Goal: Task Accomplishment & Management: Manage account settings

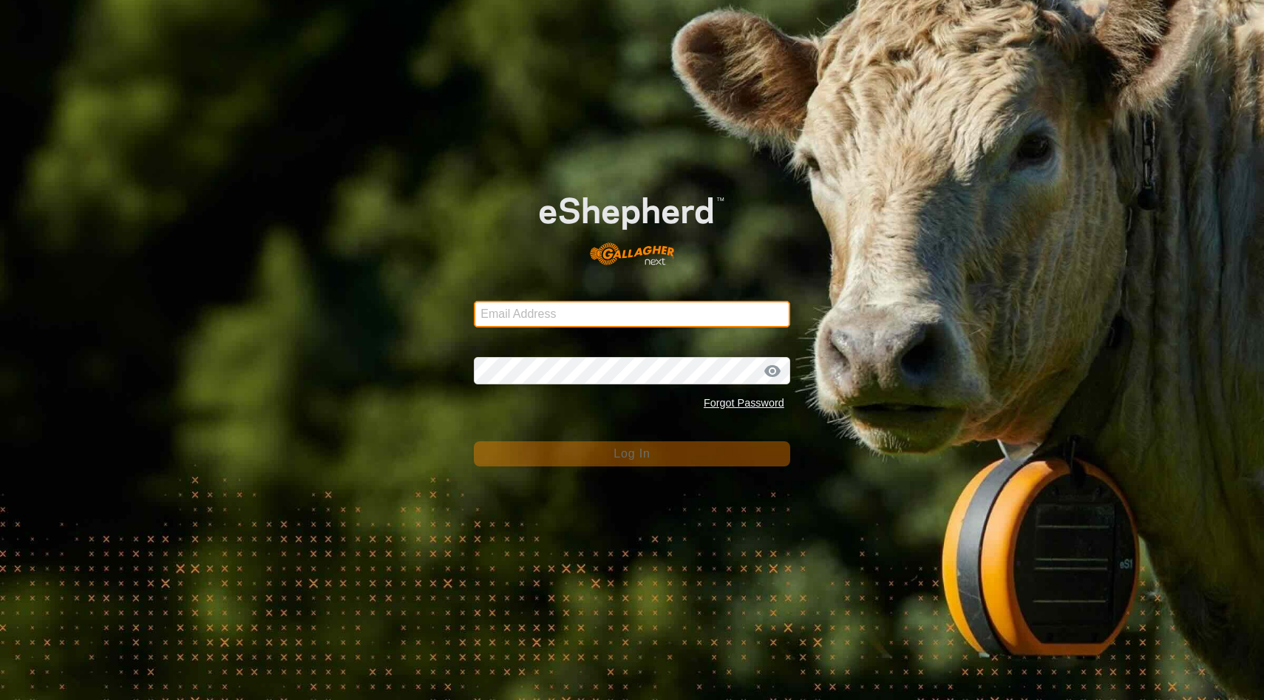
type input "[EMAIL_ADDRESS][DOMAIN_NAME]"
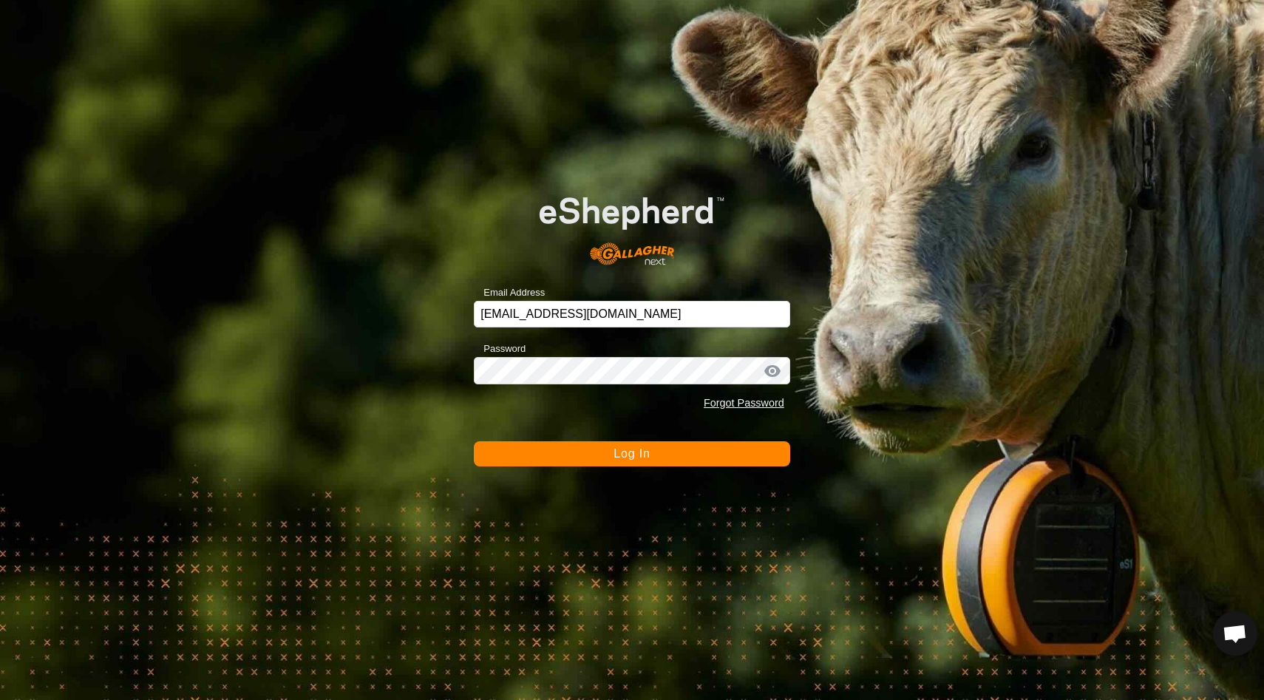
click at [627, 459] on span "Log In" at bounding box center [631, 453] width 36 height 13
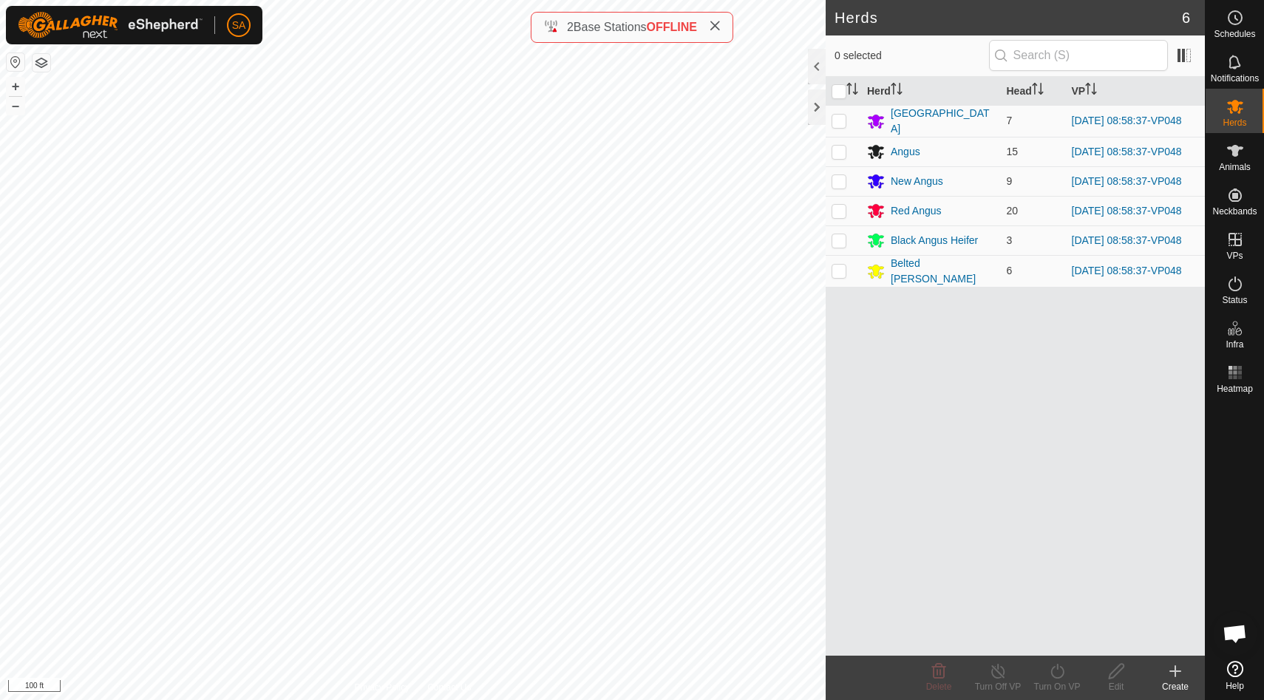
click at [1171, 672] on icon at bounding box center [1175, 671] width 18 height 18
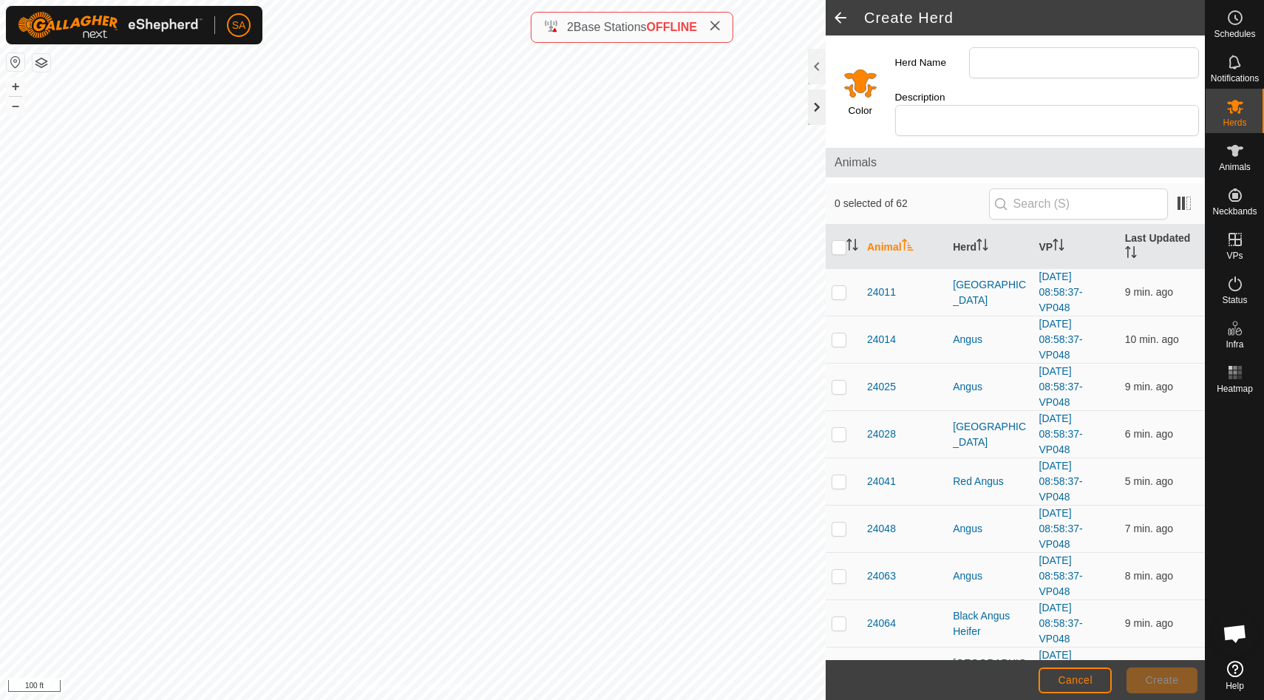
click at [818, 109] on div at bounding box center [817, 106] width 18 height 35
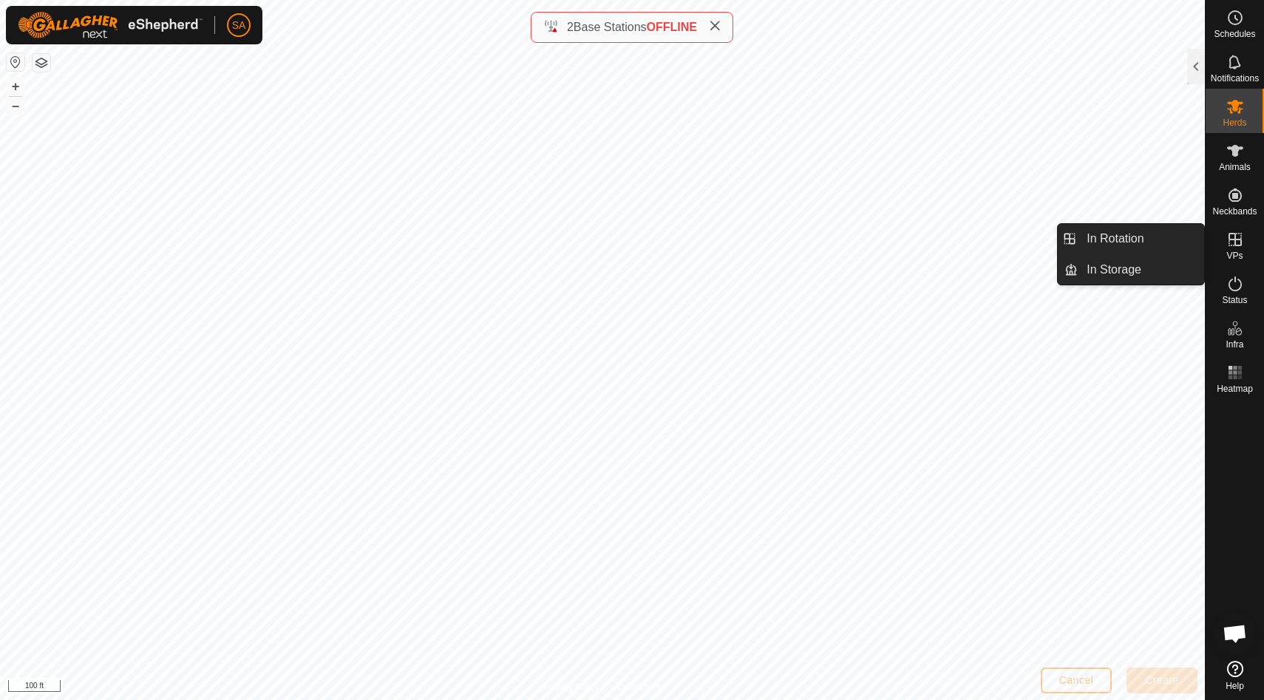
click at [1231, 240] on icon at bounding box center [1235, 240] width 18 height 18
click at [1196, 242] on link "In Rotation" at bounding box center [1141, 239] width 126 height 30
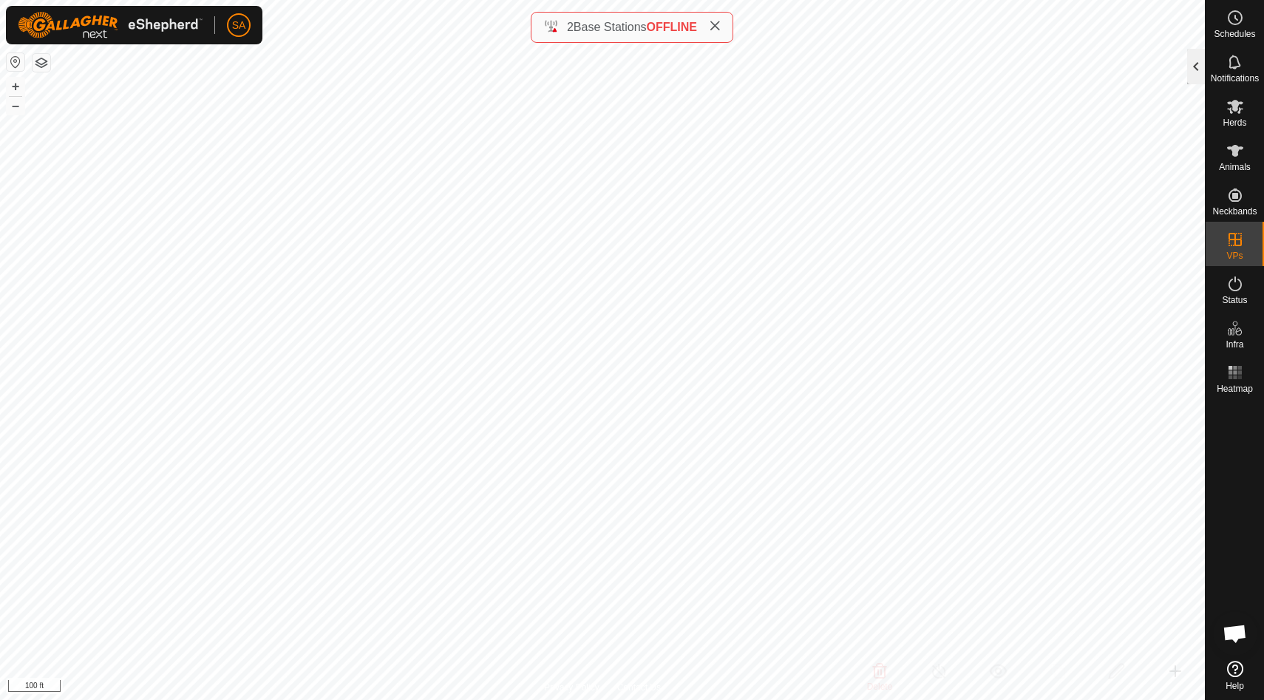
click at [1194, 61] on div at bounding box center [1196, 66] width 18 height 35
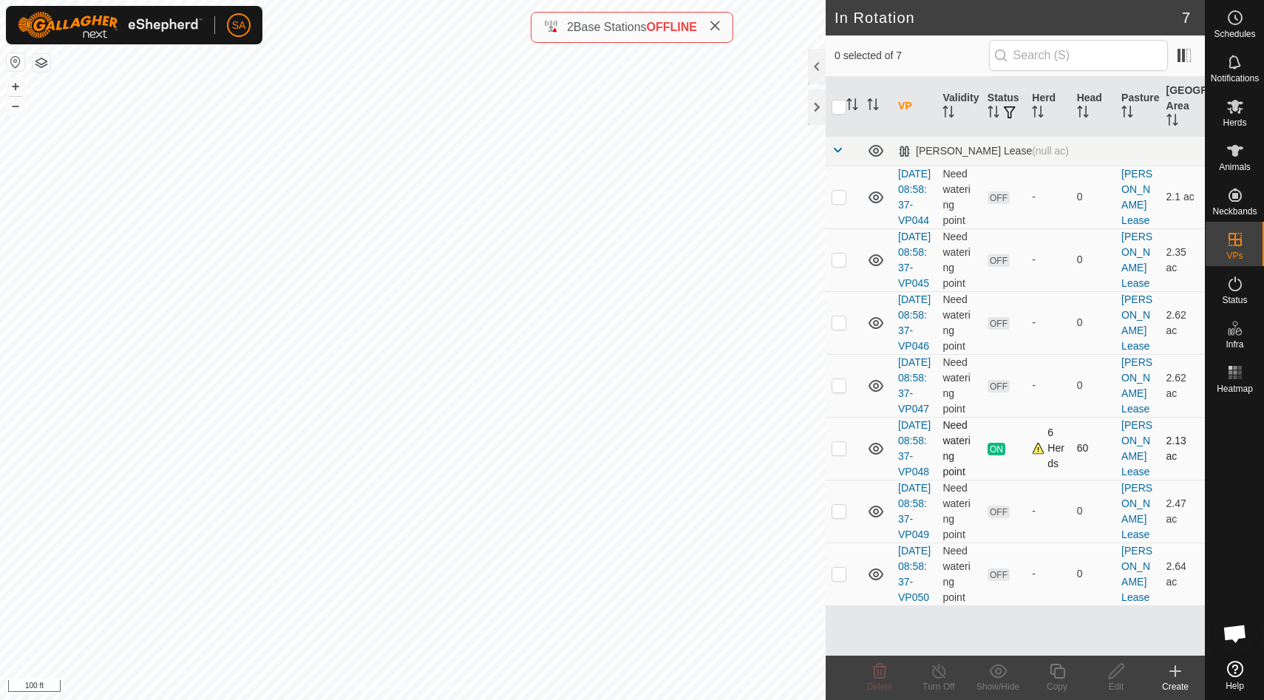
click at [839, 454] on p-checkbox at bounding box center [838, 448] width 15 height 12
checkbox input "true"
click at [1058, 672] on icon at bounding box center [1057, 671] width 18 height 18
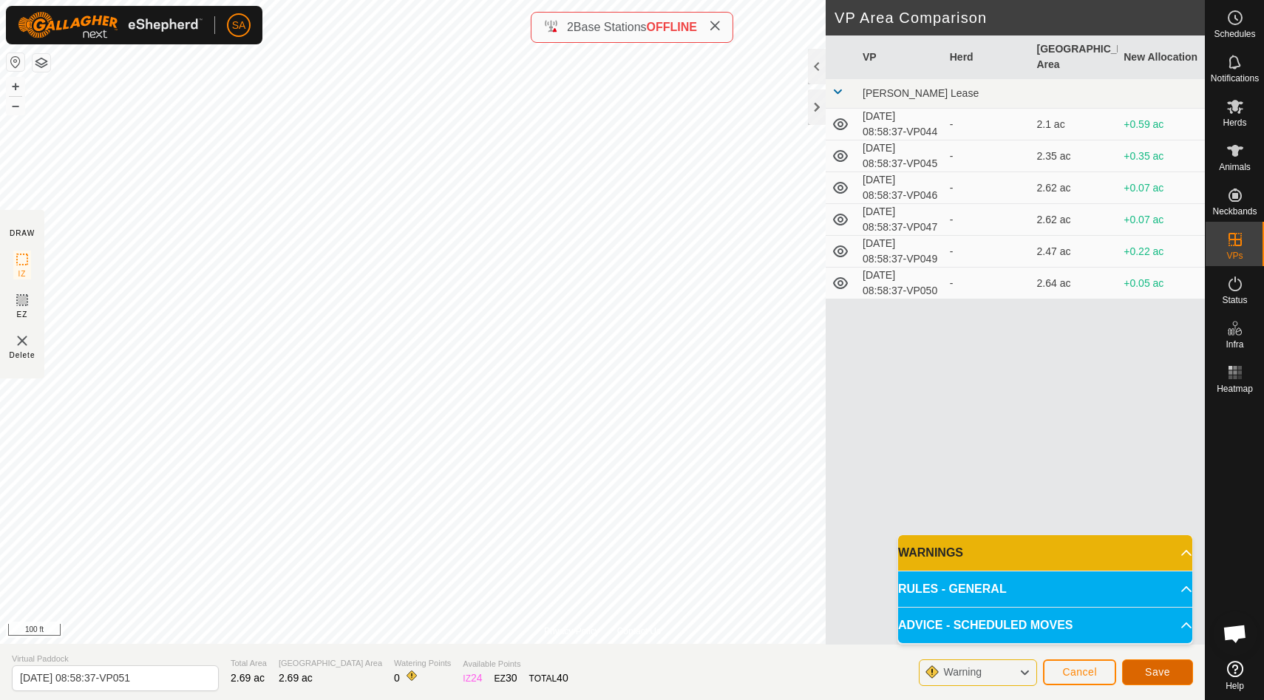
click at [1151, 670] on span "Save" at bounding box center [1157, 672] width 25 height 12
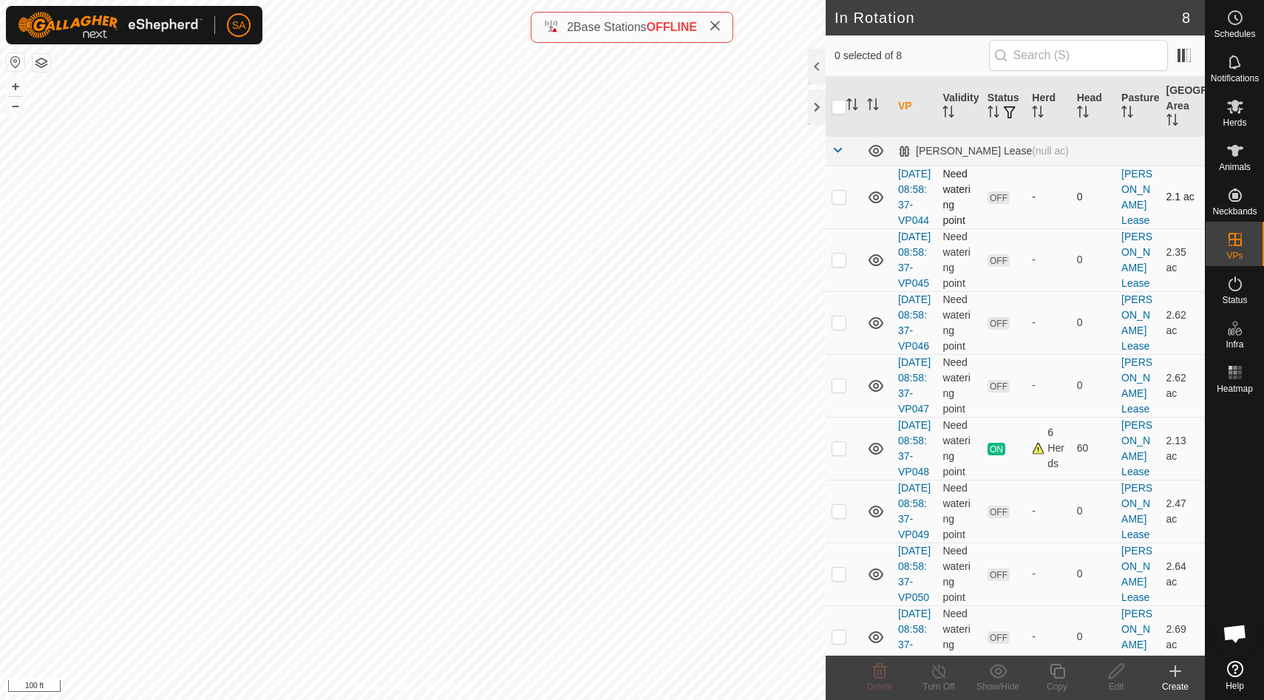
click at [841, 203] on p-checkbox at bounding box center [838, 197] width 15 height 12
checkbox input "true"
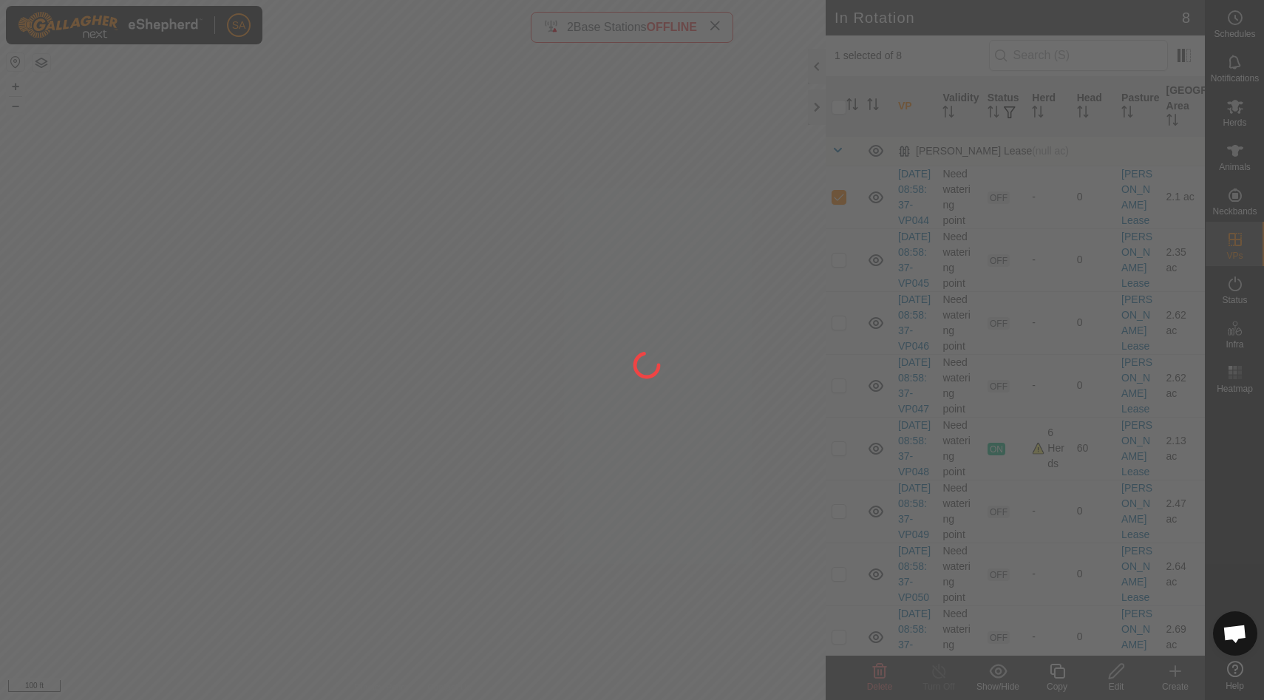
click at [876, 678] on div at bounding box center [632, 350] width 1264 height 700
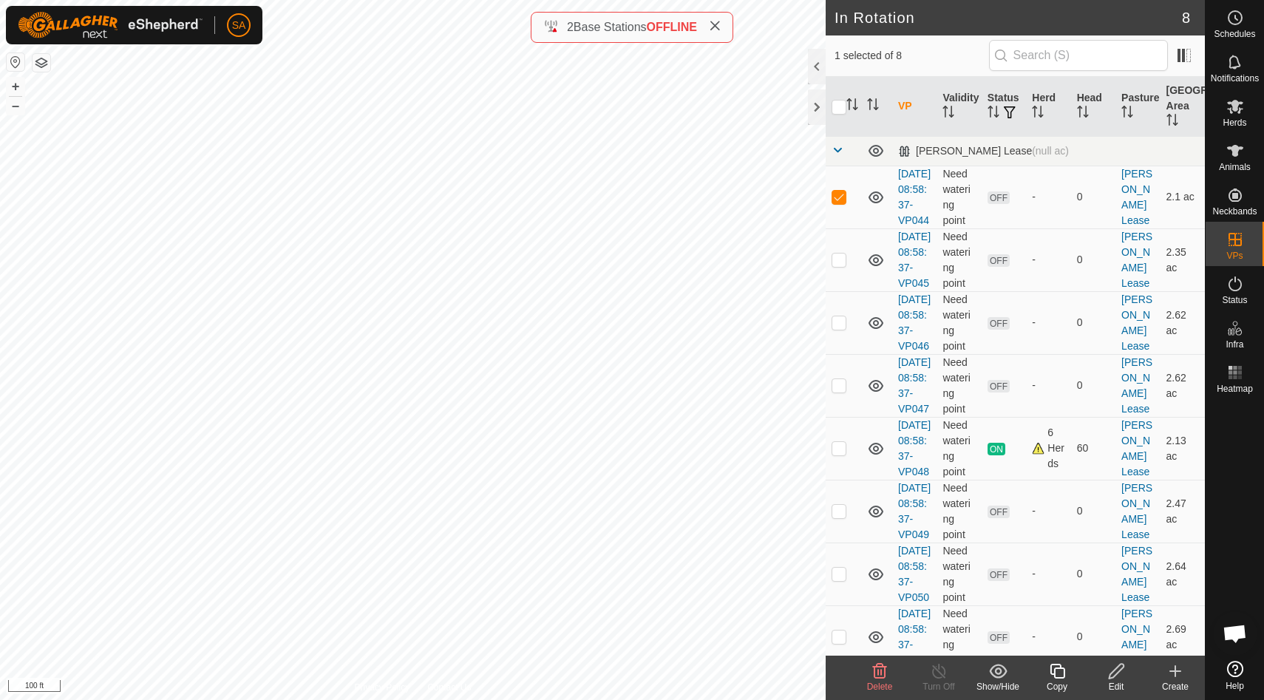
click at [881, 674] on icon at bounding box center [880, 671] width 14 height 15
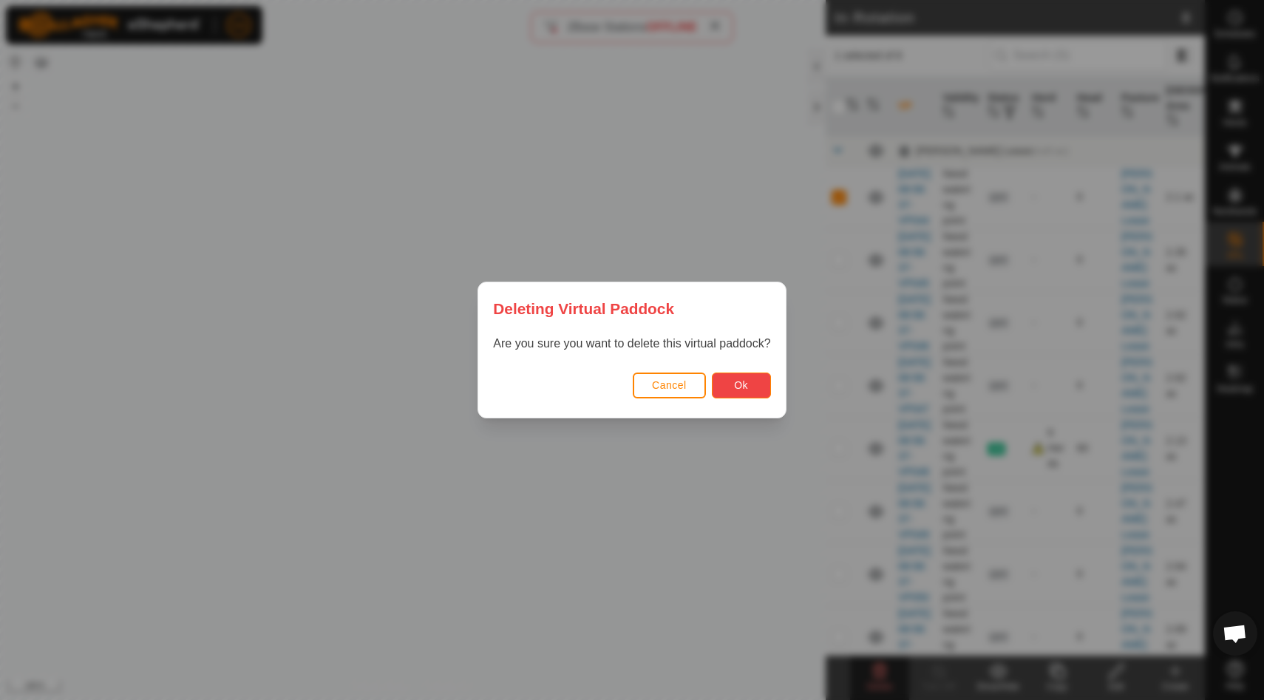
click at [750, 390] on button "Ok" at bounding box center [741, 386] width 59 height 26
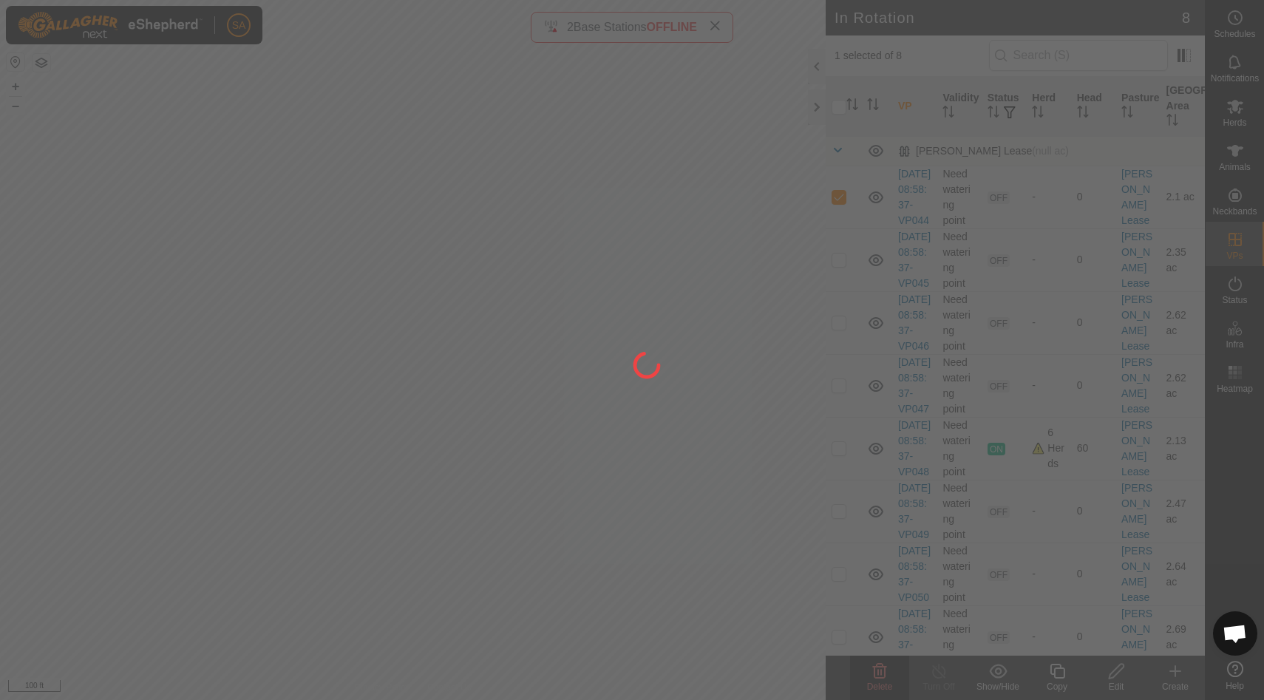
checkbox input "false"
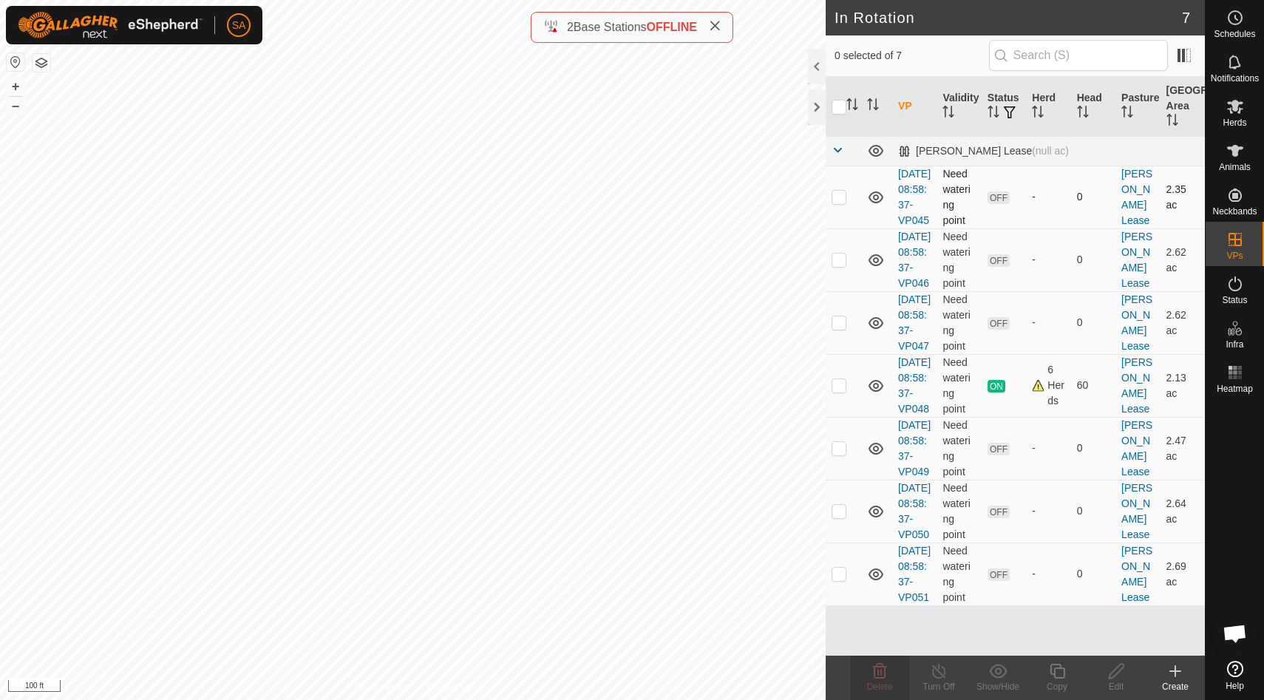
click at [843, 203] on p-checkbox at bounding box center [838, 197] width 15 height 12
click at [880, 673] on icon at bounding box center [880, 671] width 14 height 15
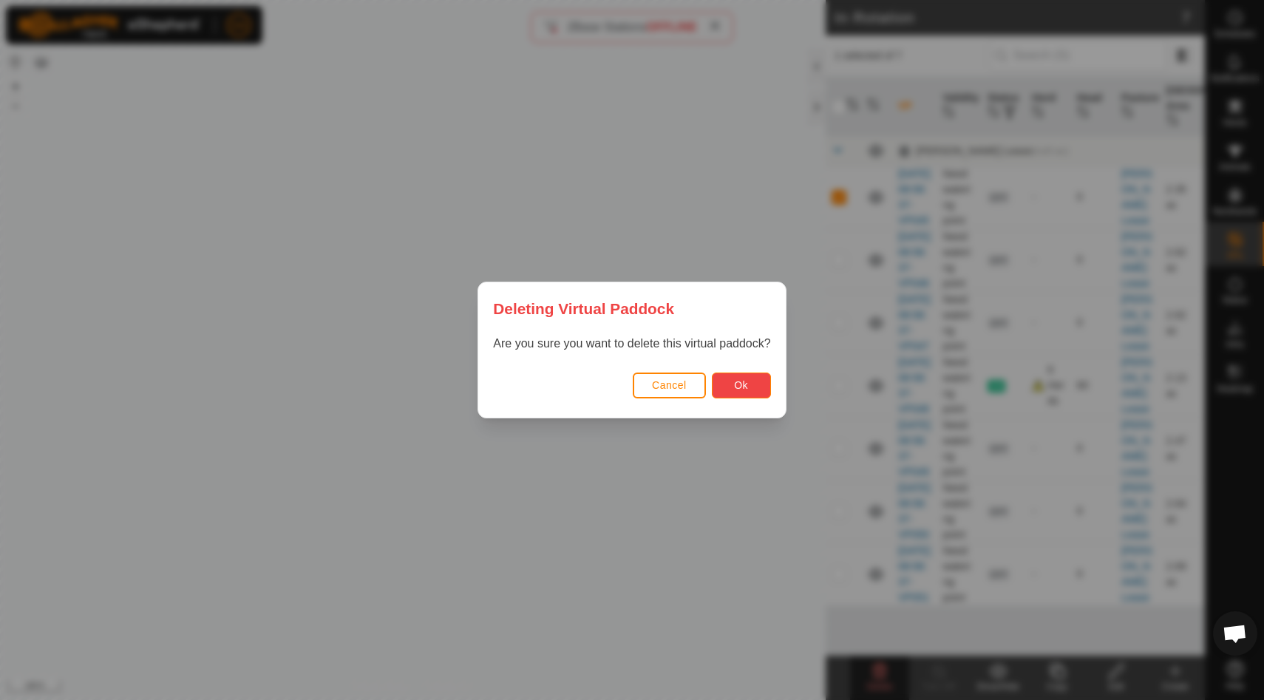
click at [757, 386] on button "Ok" at bounding box center [741, 386] width 59 height 26
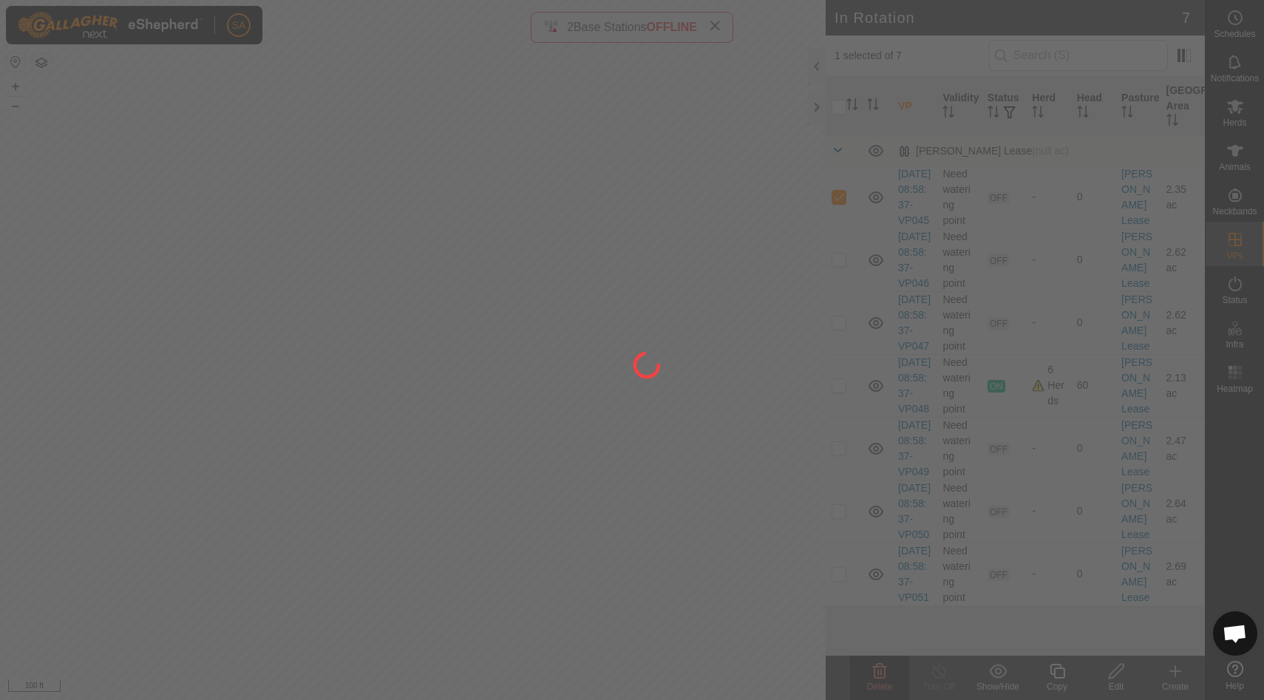
checkbox input "false"
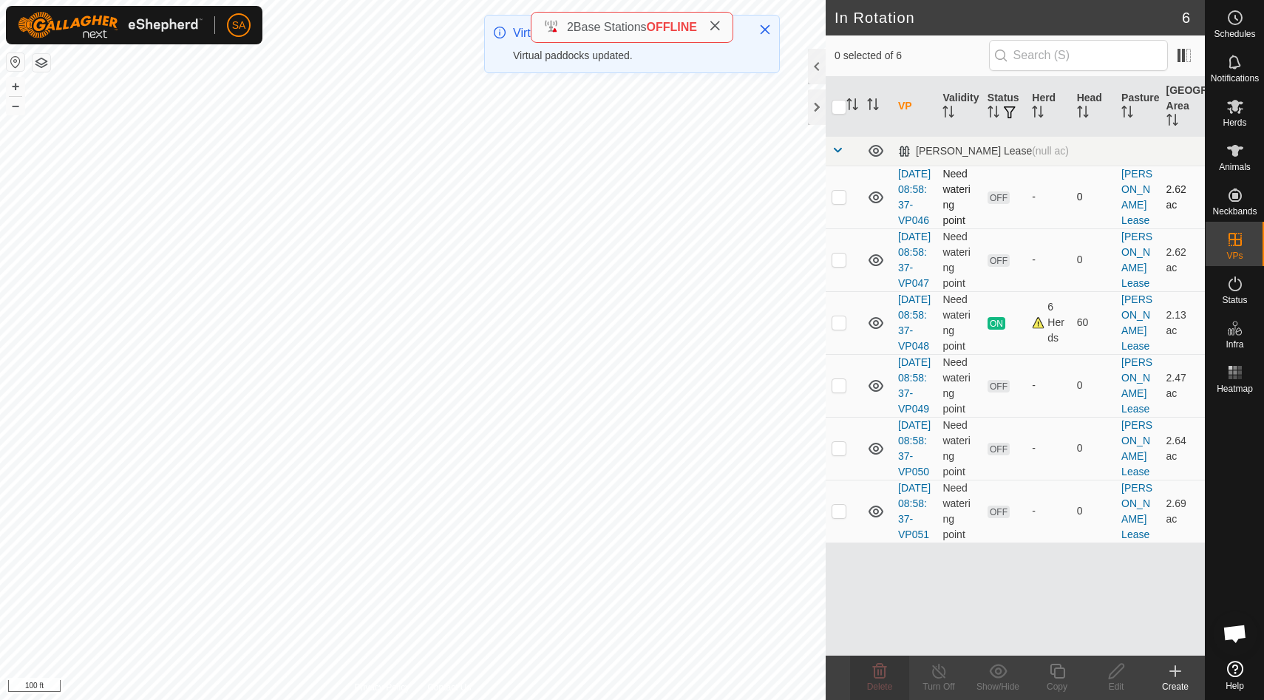
click at [841, 203] on p-checkbox at bounding box center [838, 197] width 15 height 12
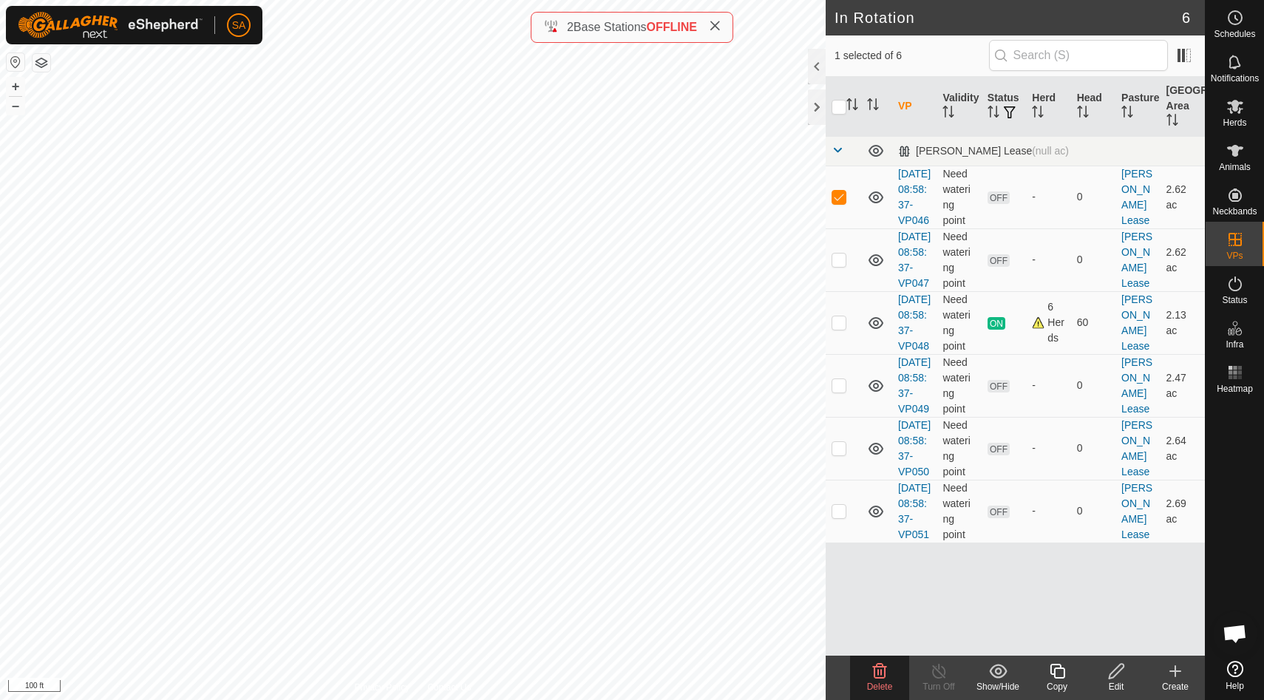
click at [881, 674] on icon at bounding box center [880, 671] width 14 height 15
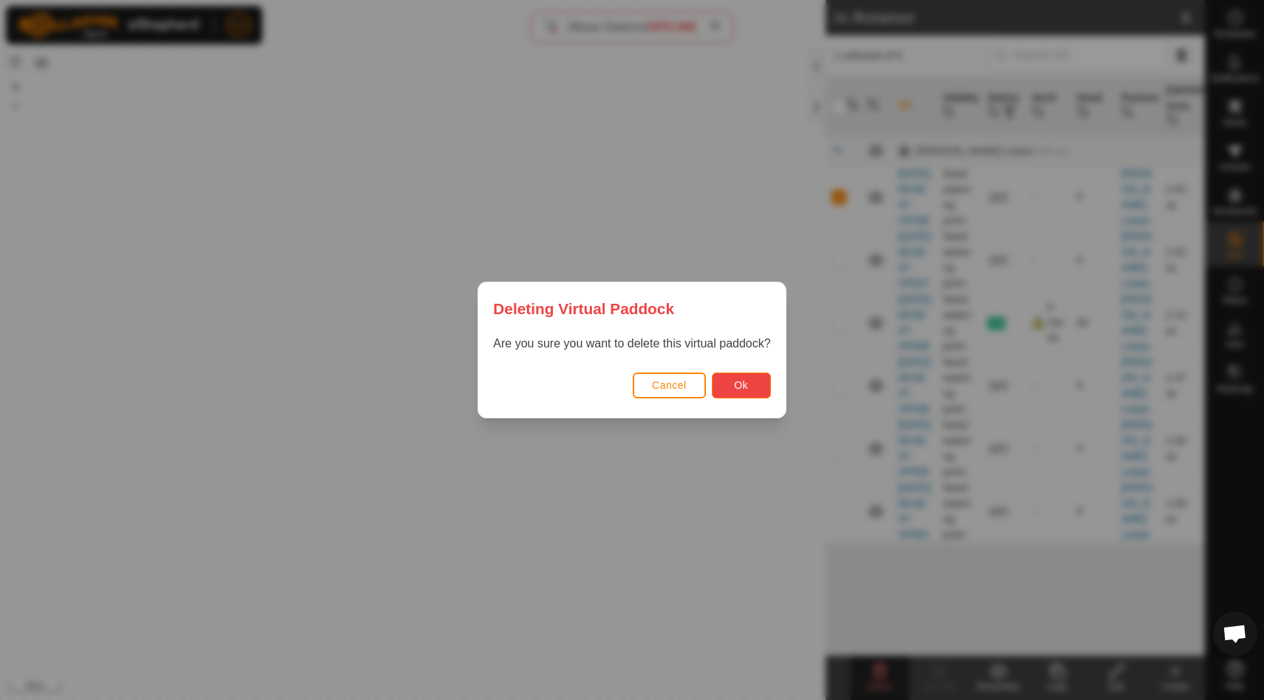
click at [741, 377] on button "Ok" at bounding box center [741, 386] width 59 height 26
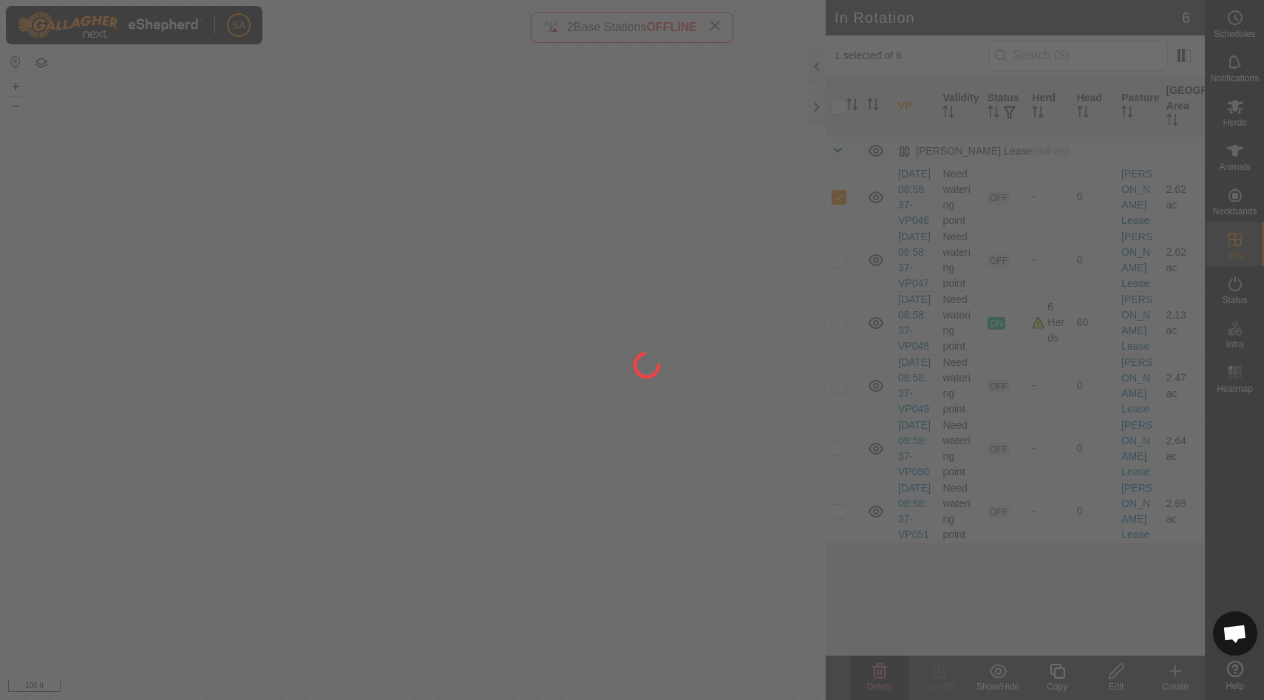
checkbox input "false"
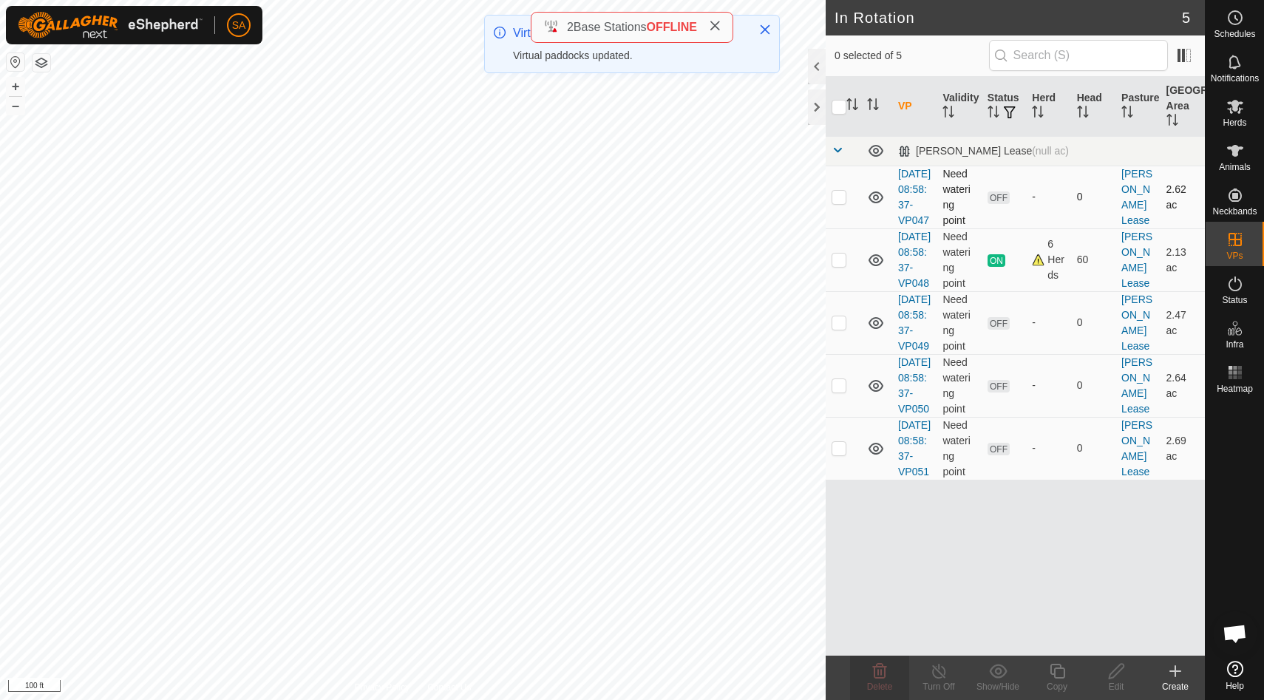
click at [840, 203] on p-checkbox at bounding box center [838, 197] width 15 height 12
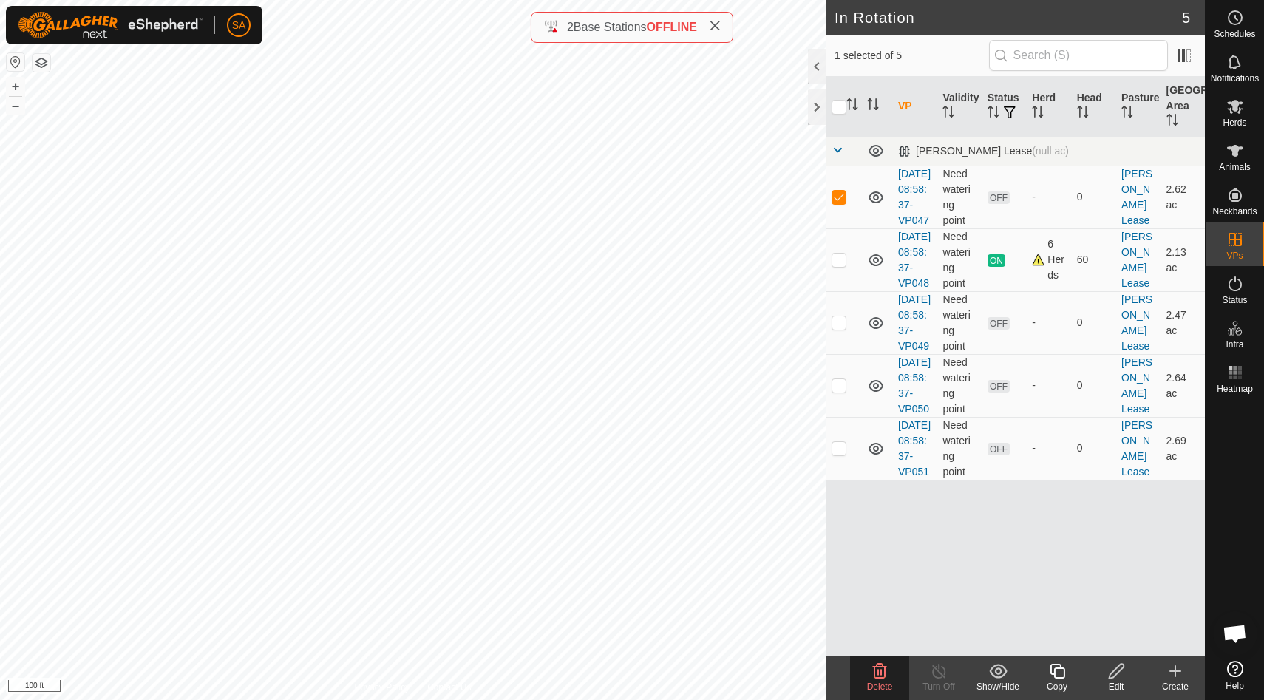
click at [885, 669] on icon at bounding box center [880, 671] width 18 height 18
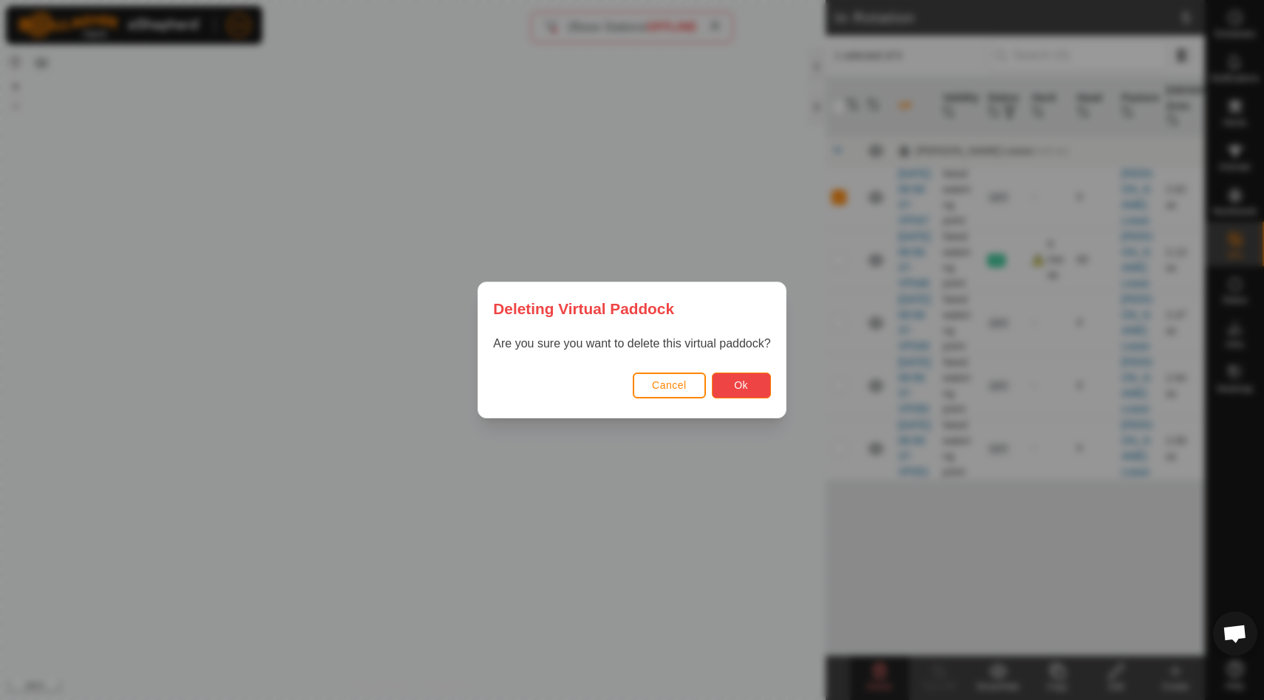
click at [752, 386] on button "Ok" at bounding box center [741, 386] width 59 height 26
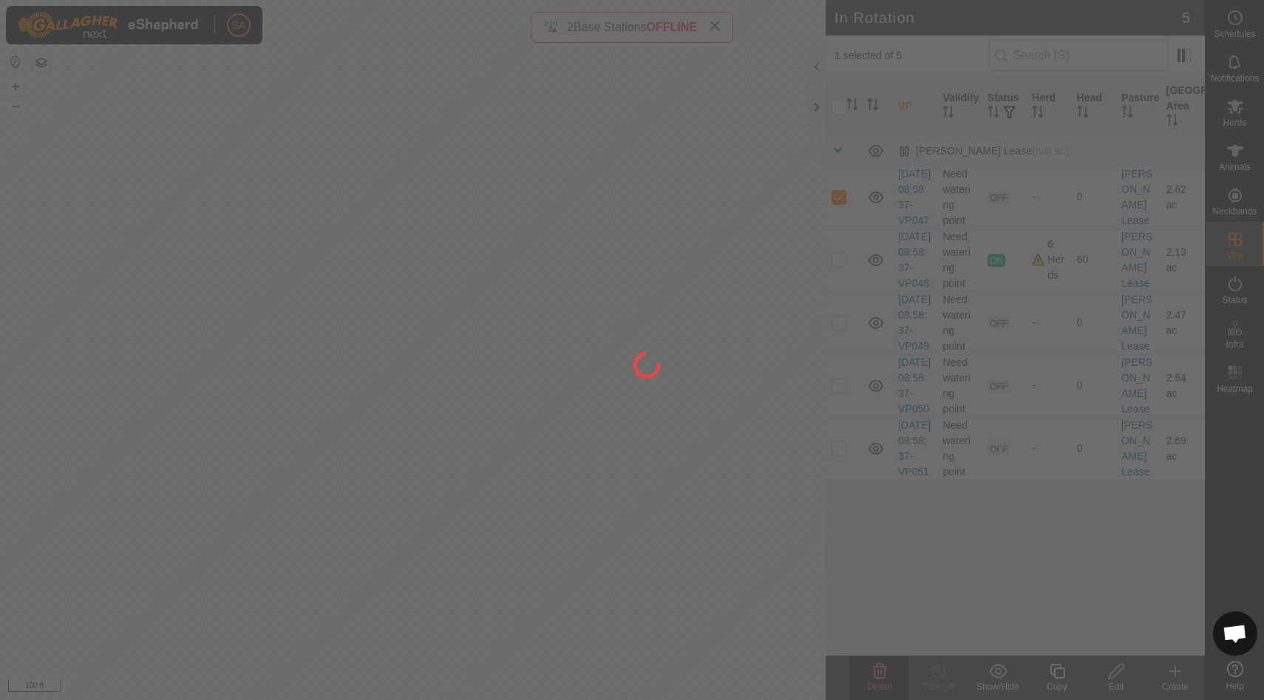
checkbox input "false"
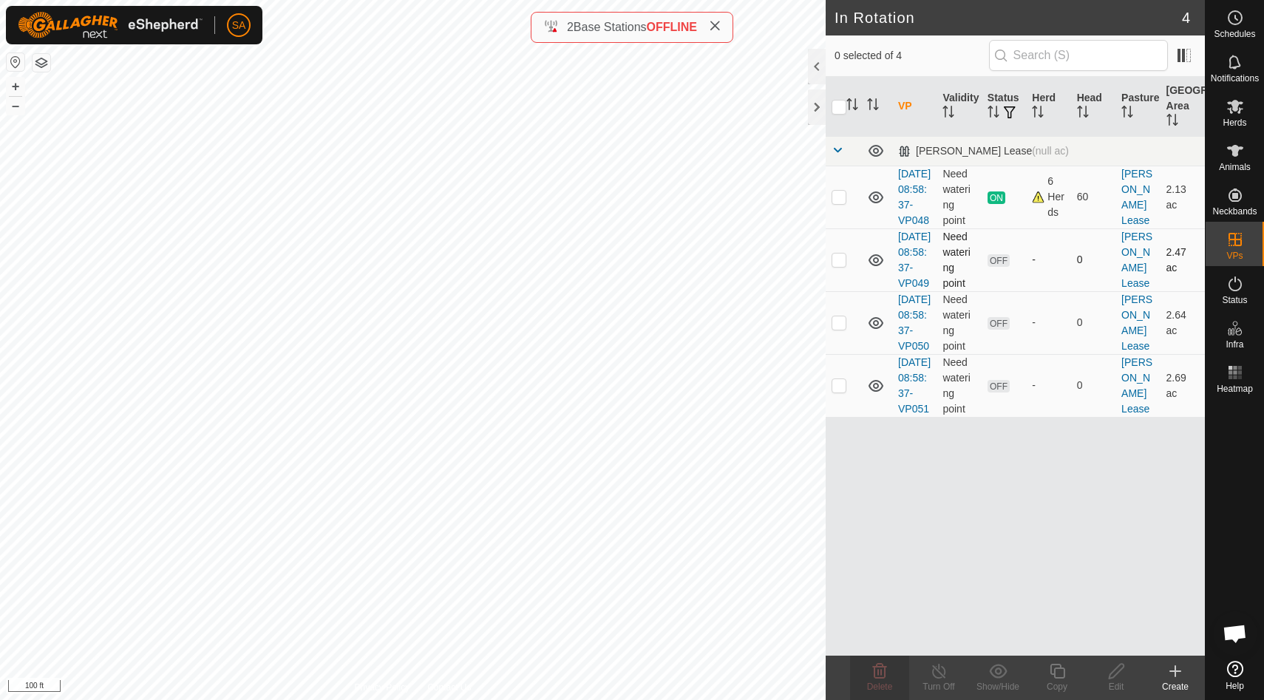
click at [842, 265] on p-checkbox at bounding box center [838, 260] width 15 height 12
checkbox input "false"
click at [841, 328] on p-checkbox at bounding box center [838, 322] width 15 height 12
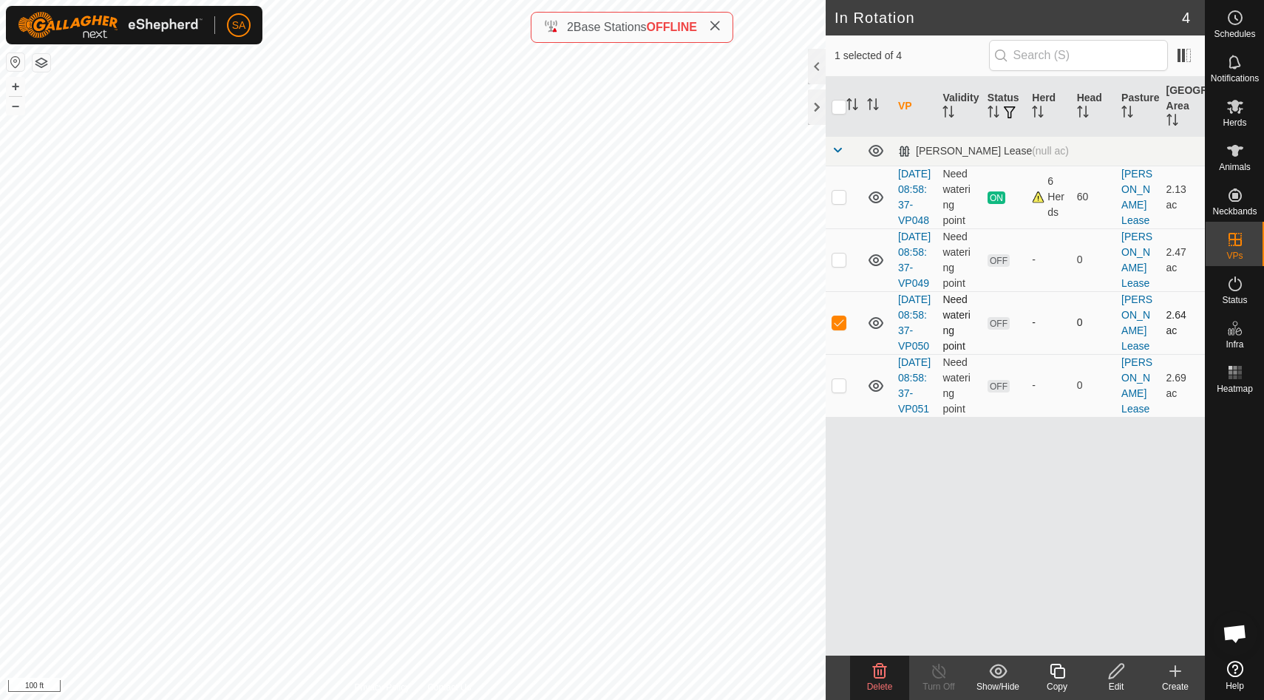
checkbox input "false"
click at [842, 391] on p-checkbox at bounding box center [838, 385] width 15 height 12
checkbox input "true"
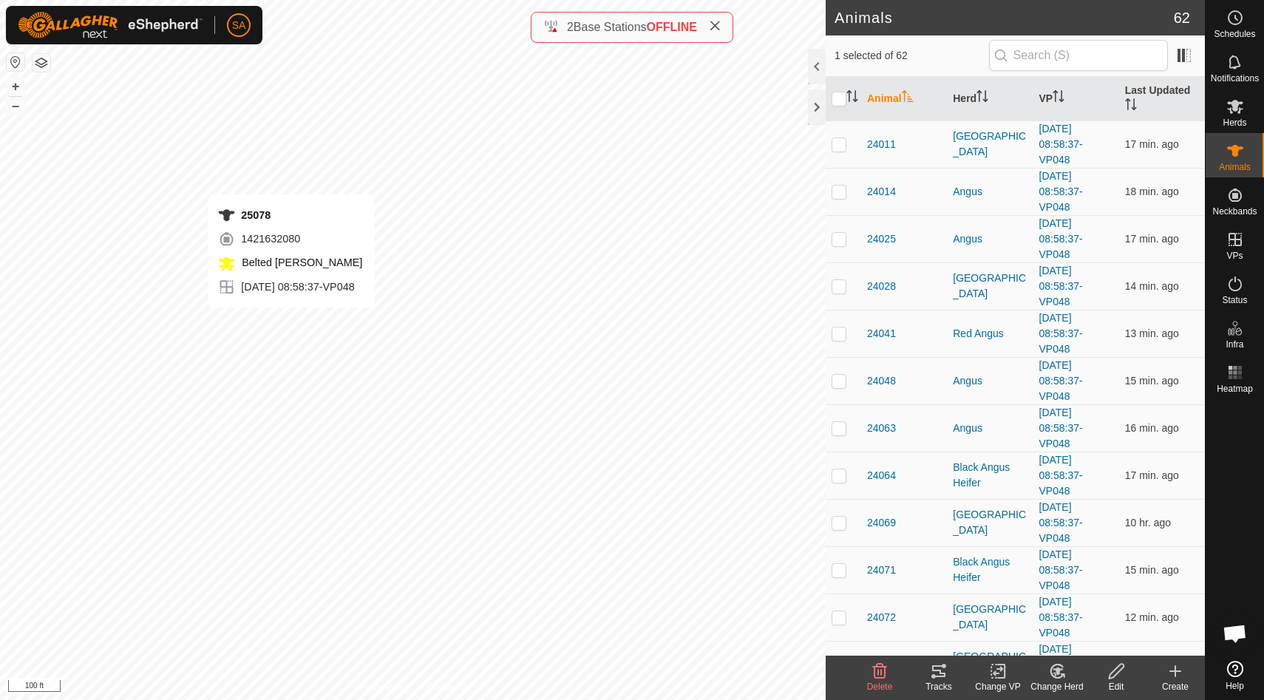
checkbox input "false"
click at [818, 102] on div at bounding box center [817, 106] width 18 height 35
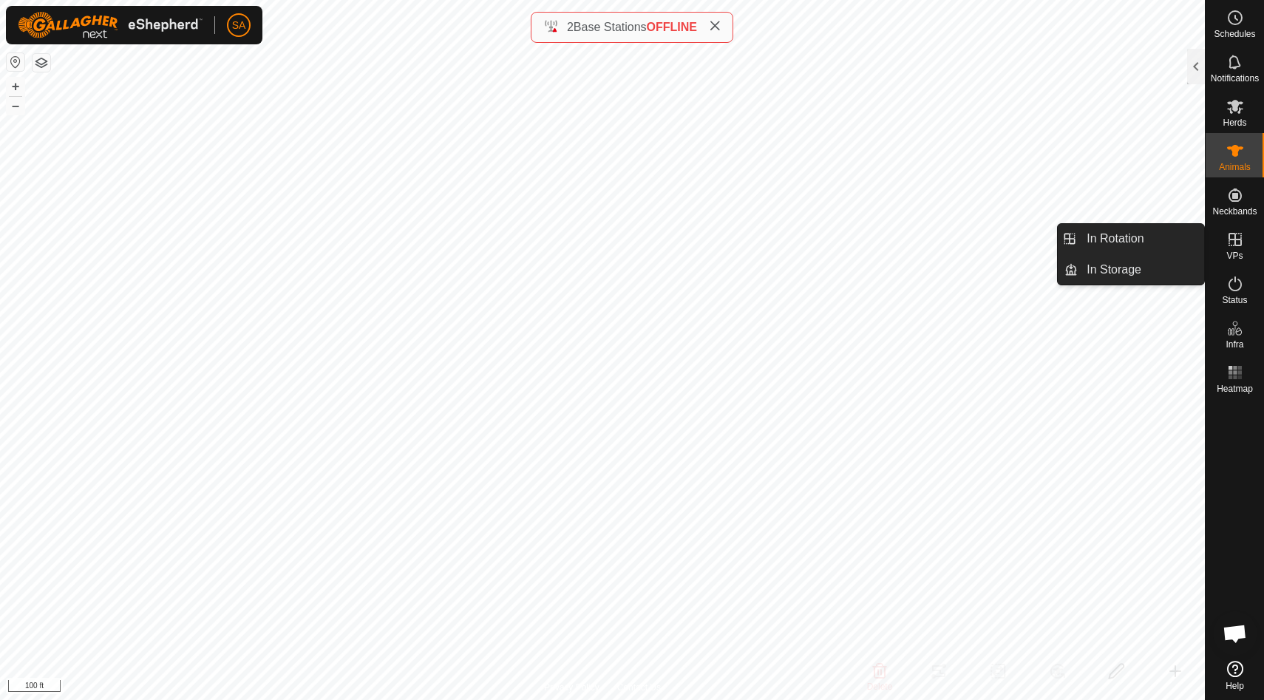
click at [1238, 247] on icon at bounding box center [1235, 240] width 18 height 18
click at [1185, 235] on link "In Rotation" at bounding box center [1141, 239] width 126 height 30
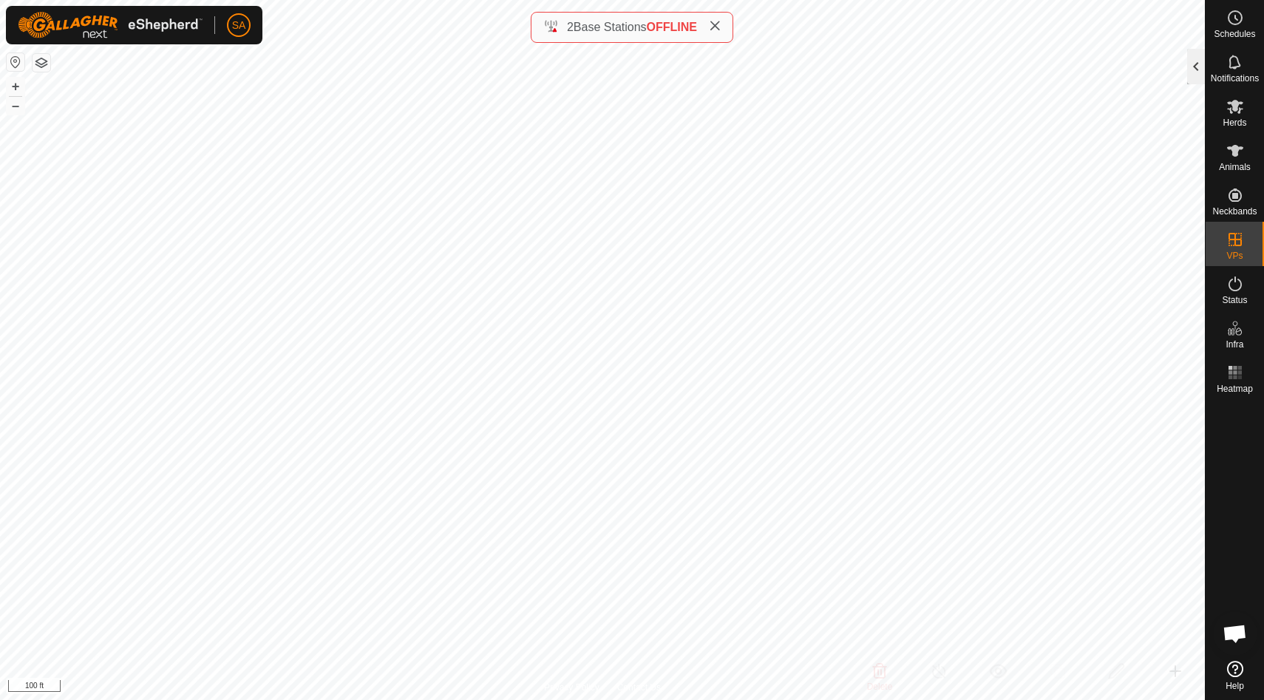
click at [1194, 67] on div at bounding box center [1196, 66] width 18 height 35
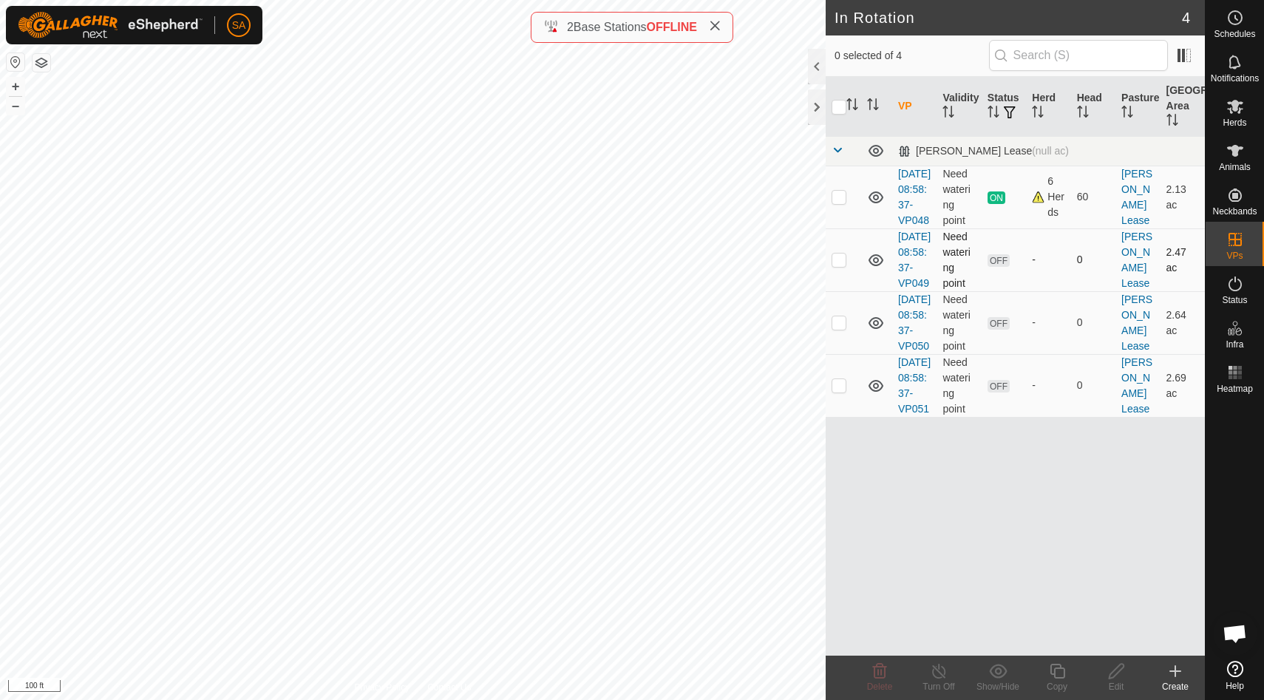
click at [837, 265] on p-checkbox at bounding box center [838, 260] width 15 height 12
checkbox input "false"
click at [839, 391] on p-checkbox at bounding box center [838, 385] width 15 height 12
checkbox input "true"
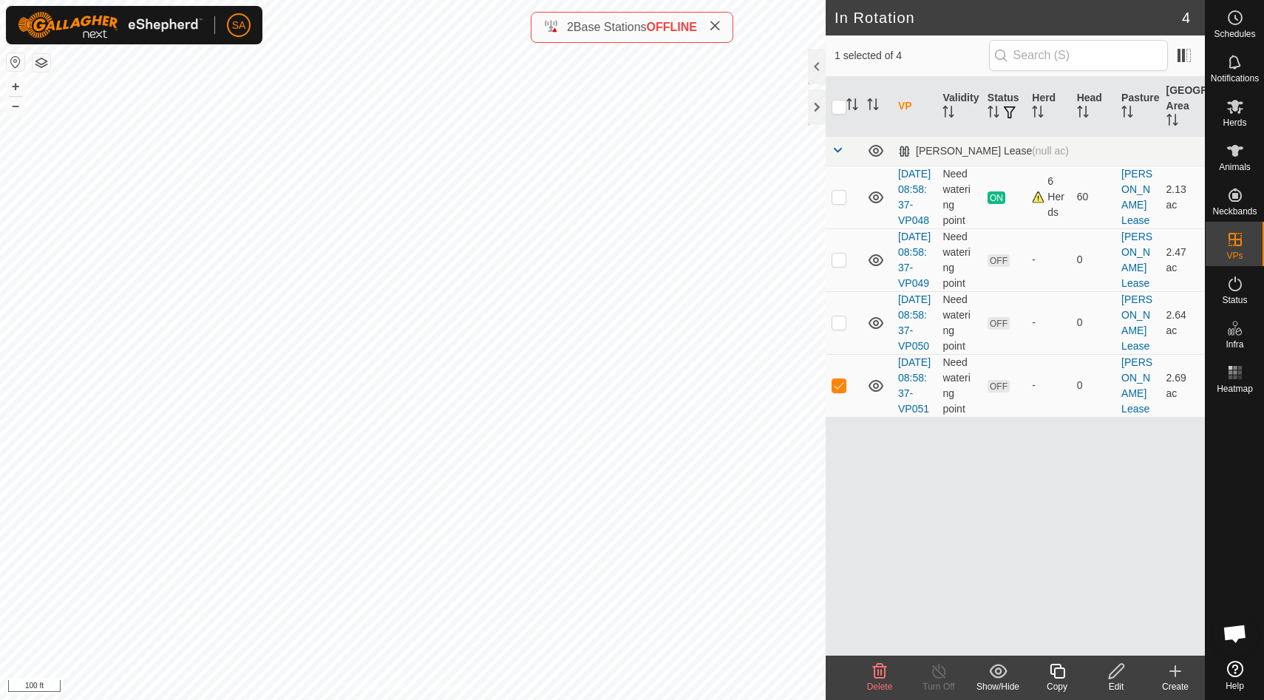
click at [1114, 678] on icon at bounding box center [1116, 671] width 18 height 18
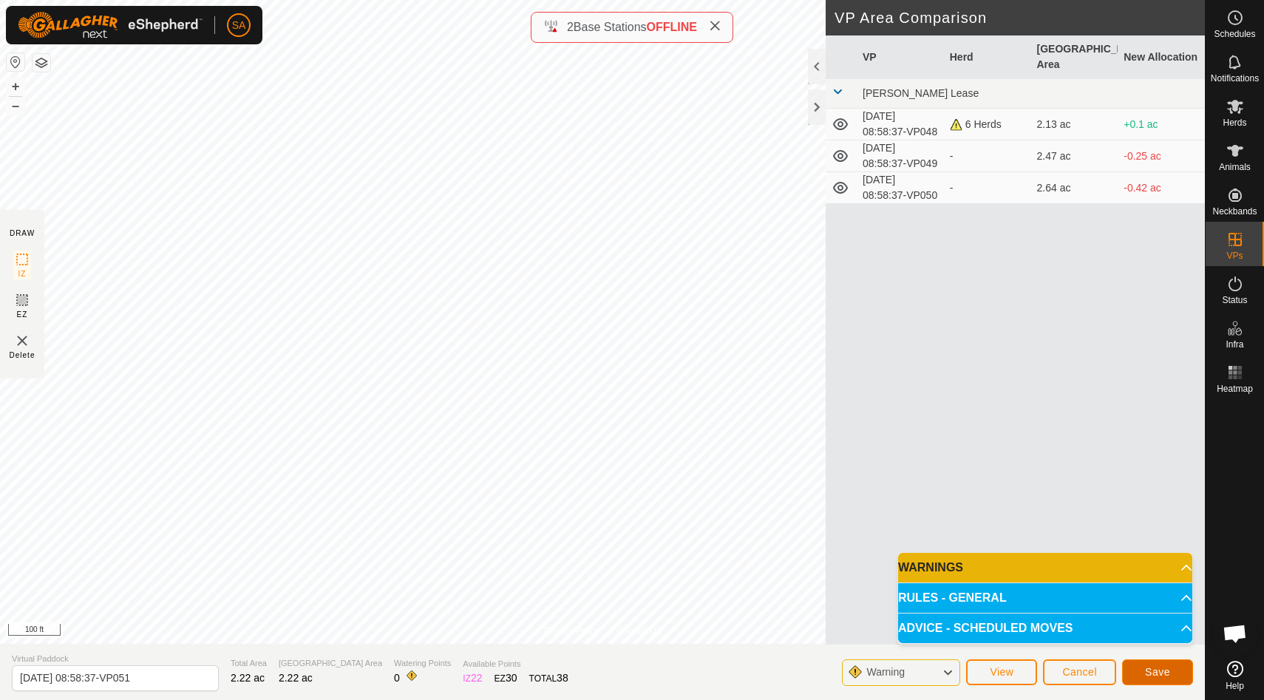
click at [1152, 673] on span "Save" at bounding box center [1157, 672] width 25 height 12
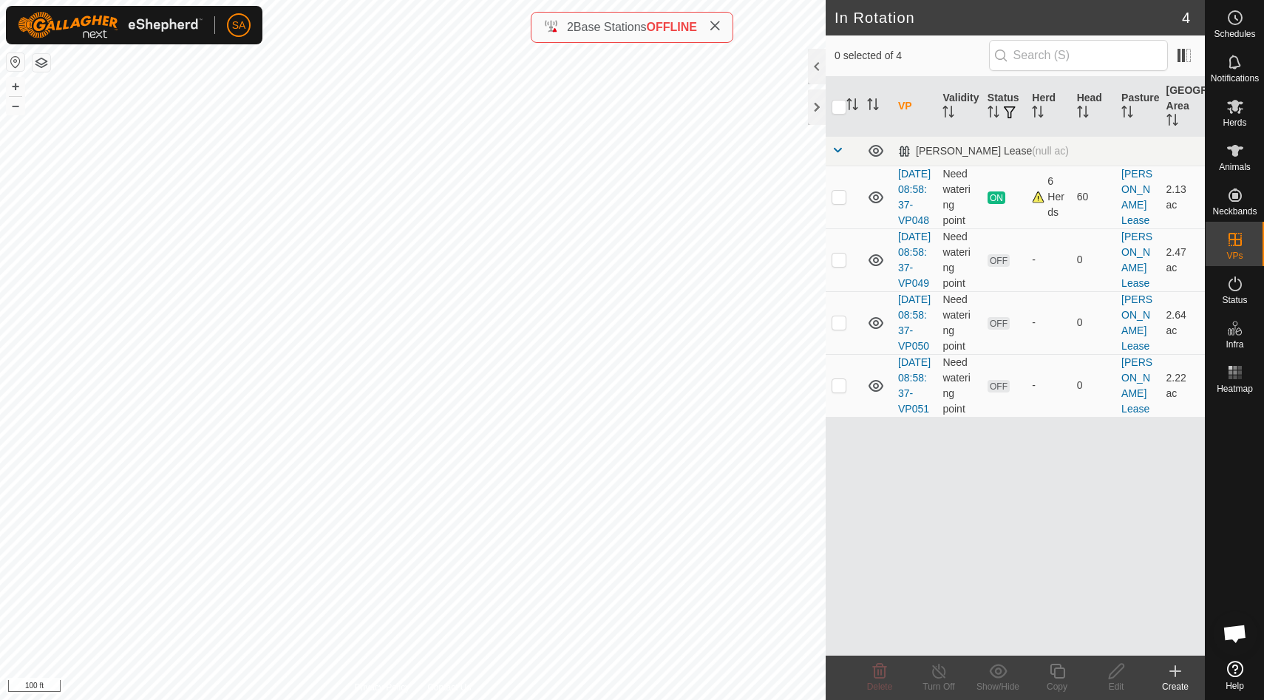
click at [1175, 671] on icon at bounding box center [1175, 671] width 10 height 0
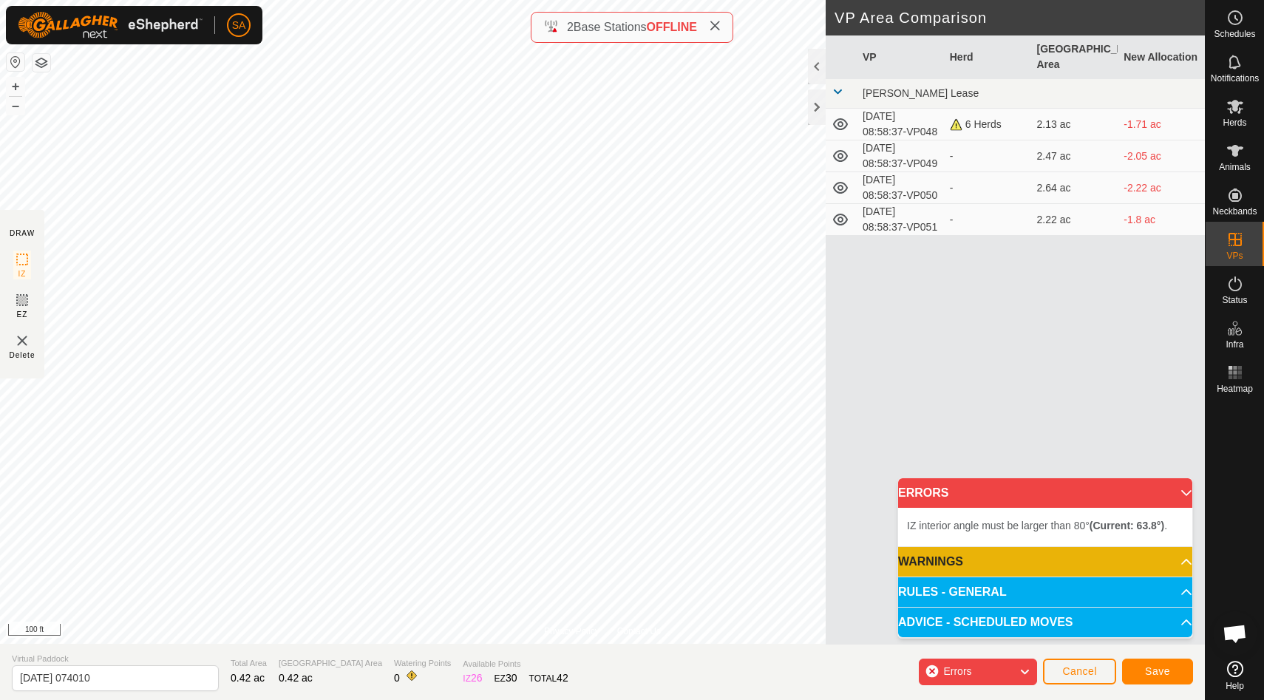
click at [1025, 668] on icon at bounding box center [1024, 671] width 12 height 19
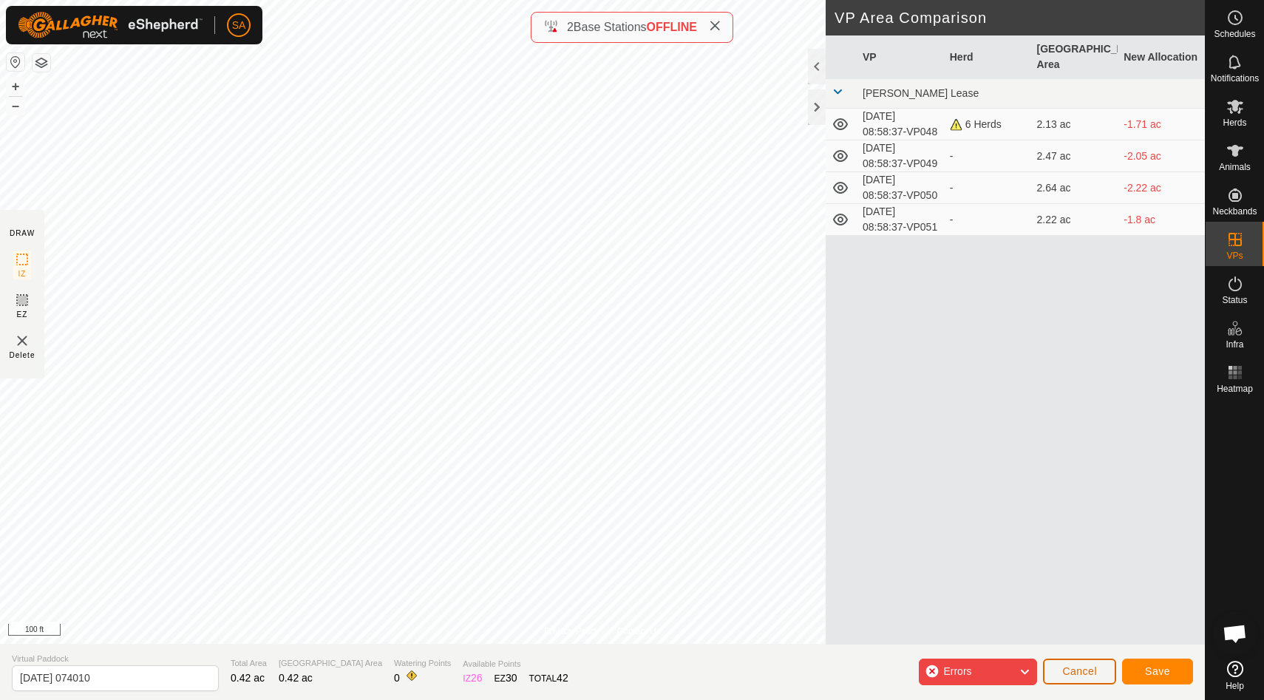
click at [1084, 670] on span "Cancel" at bounding box center [1079, 671] width 35 height 12
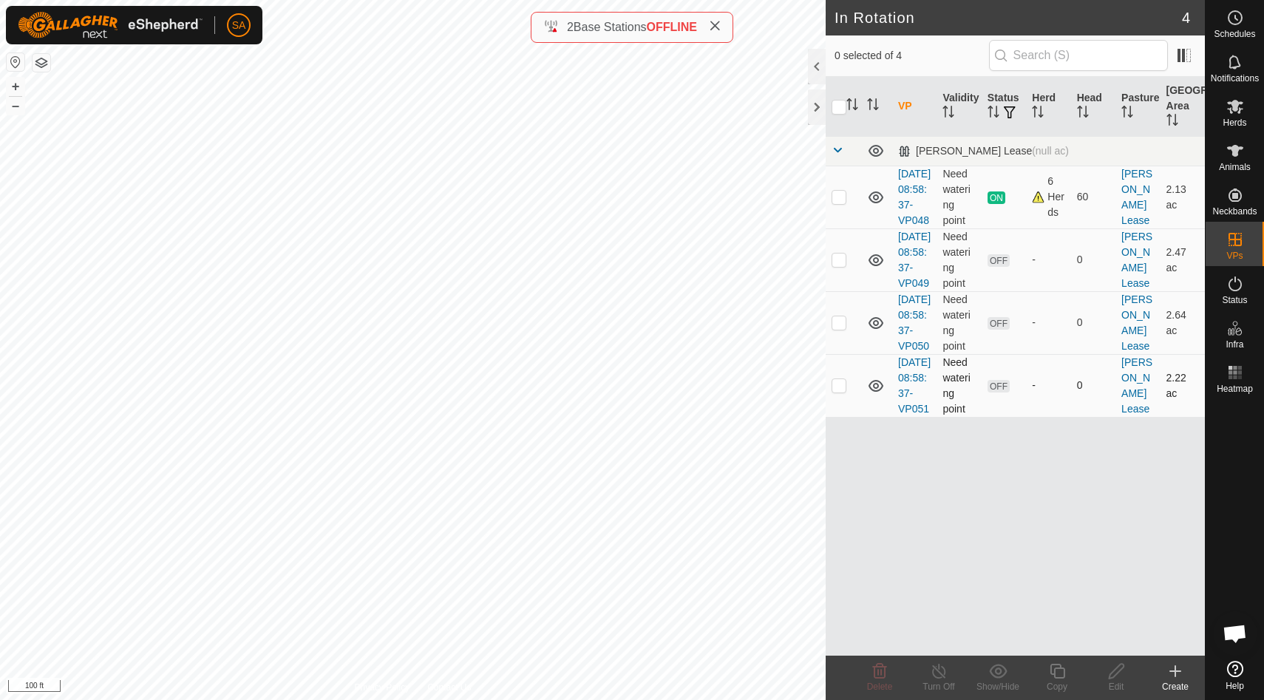
click at [835, 391] on p-checkbox at bounding box center [838, 385] width 15 height 12
checkbox input "true"
click at [1058, 671] on icon at bounding box center [1057, 671] width 18 height 18
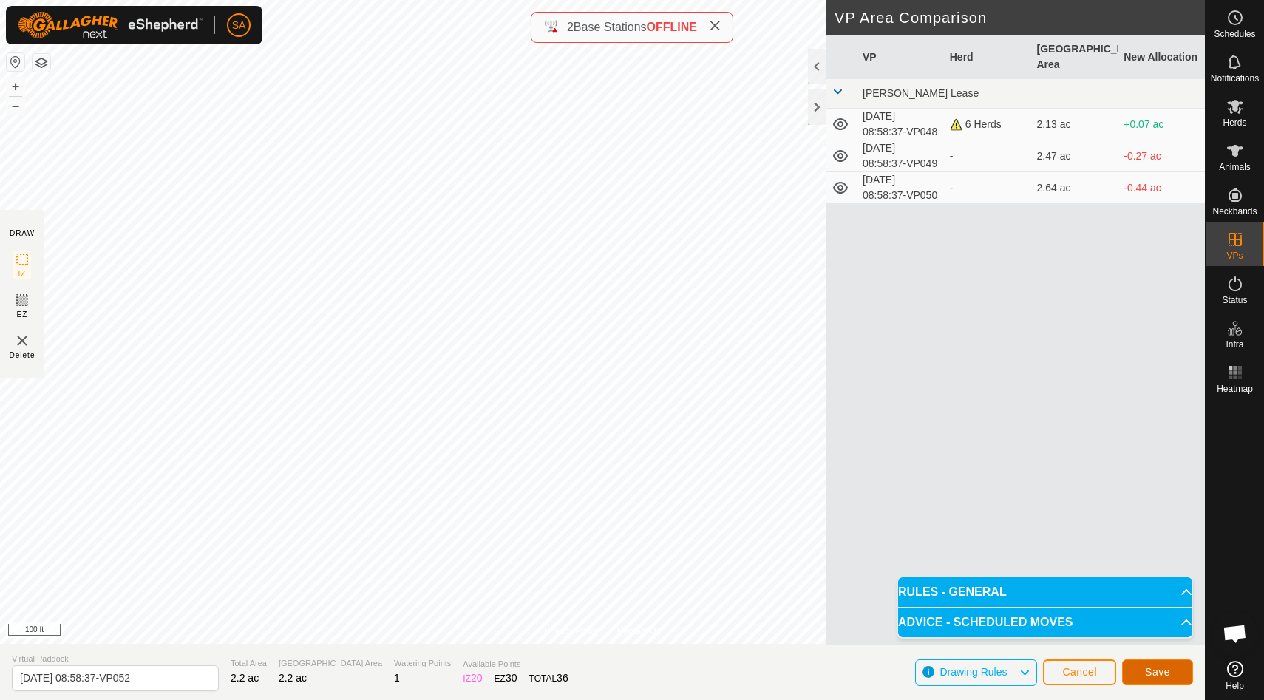
click at [1156, 673] on span "Save" at bounding box center [1157, 672] width 25 height 12
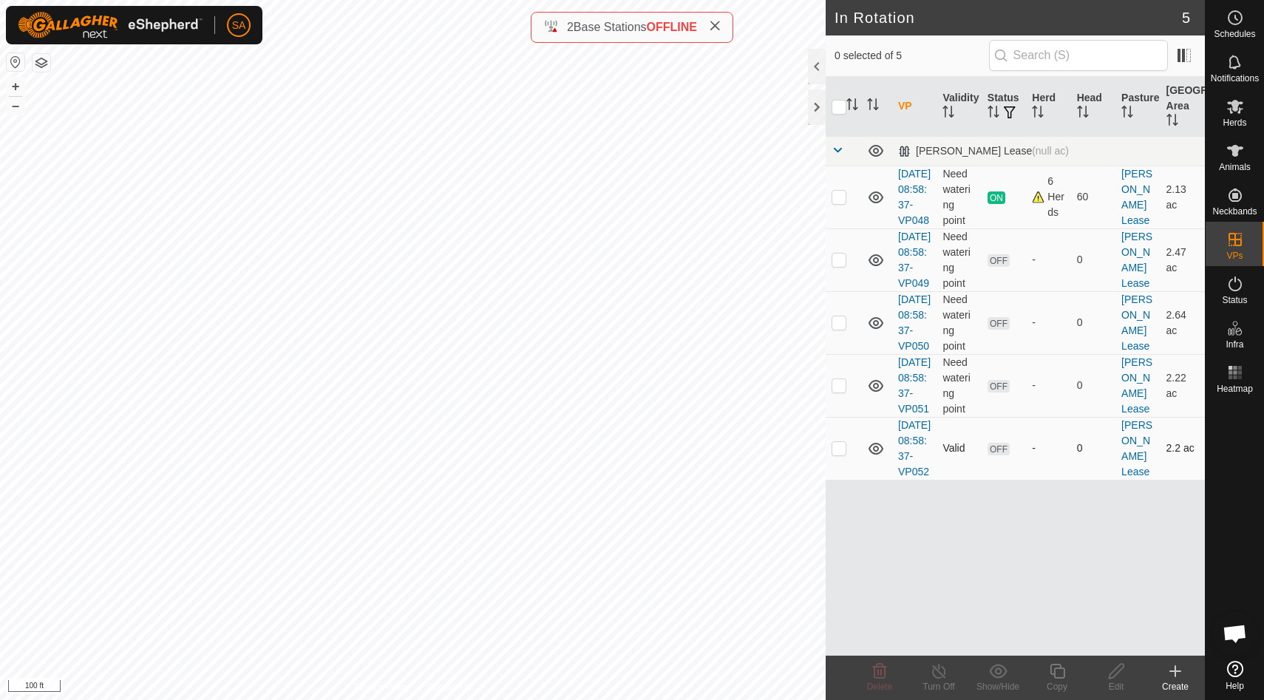
click at [840, 454] on p-checkbox at bounding box center [838, 448] width 15 height 12
checkbox input "true"
click at [1064, 673] on icon at bounding box center [1057, 671] width 15 height 15
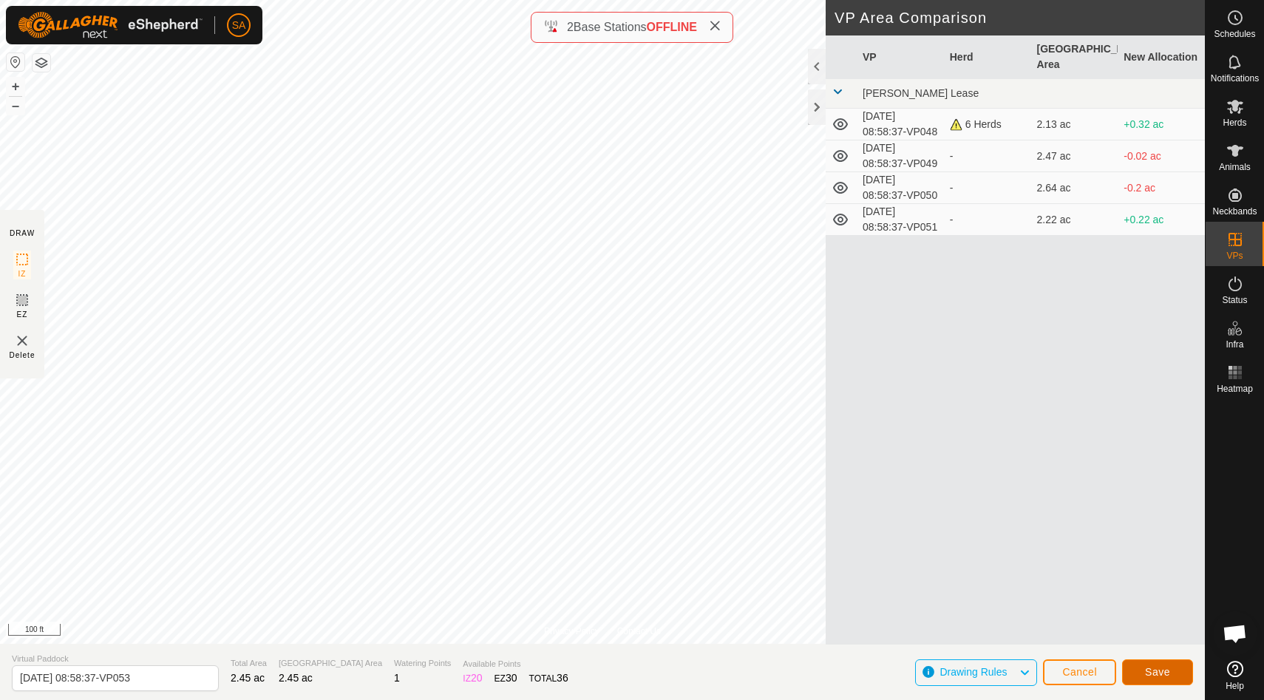
click at [1158, 671] on span "Save" at bounding box center [1157, 672] width 25 height 12
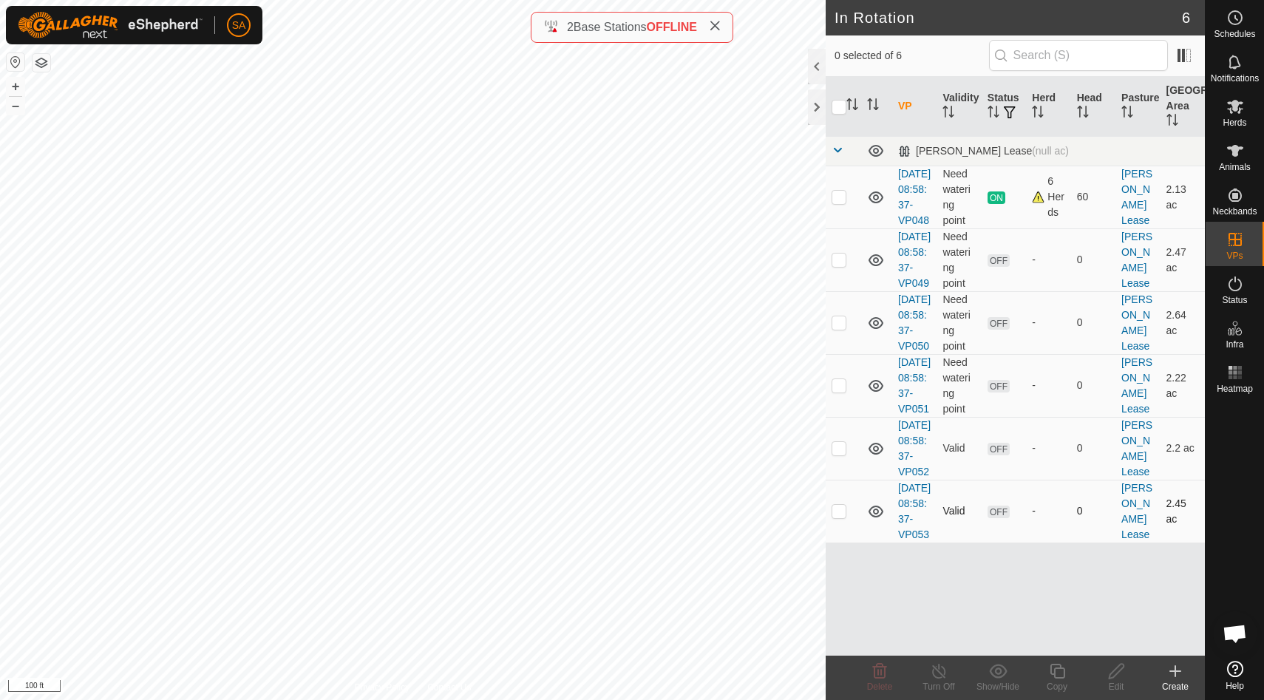
click at [843, 517] on p-checkbox at bounding box center [838, 511] width 15 height 12
checkbox input "true"
click at [1058, 676] on icon at bounding box center [1057, 671] width 18 height 18
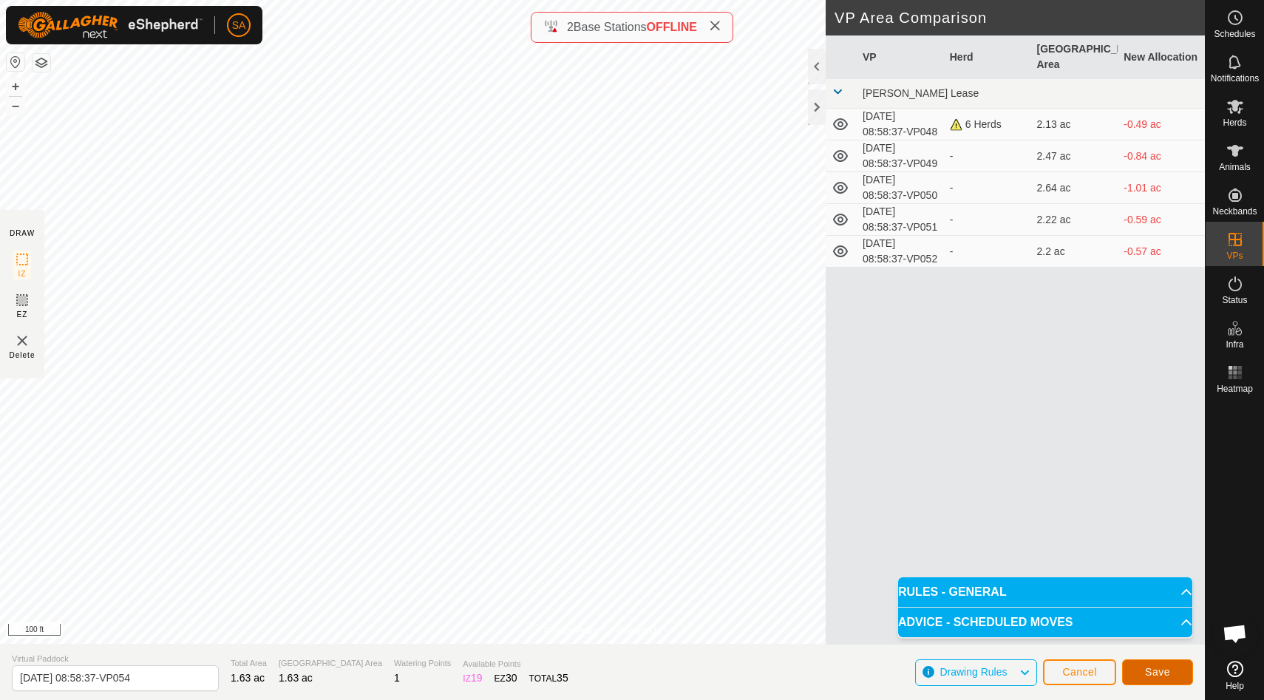
click at [1165, 676] on span "Save" at bounding box center [1157, 672] width 25 height 12
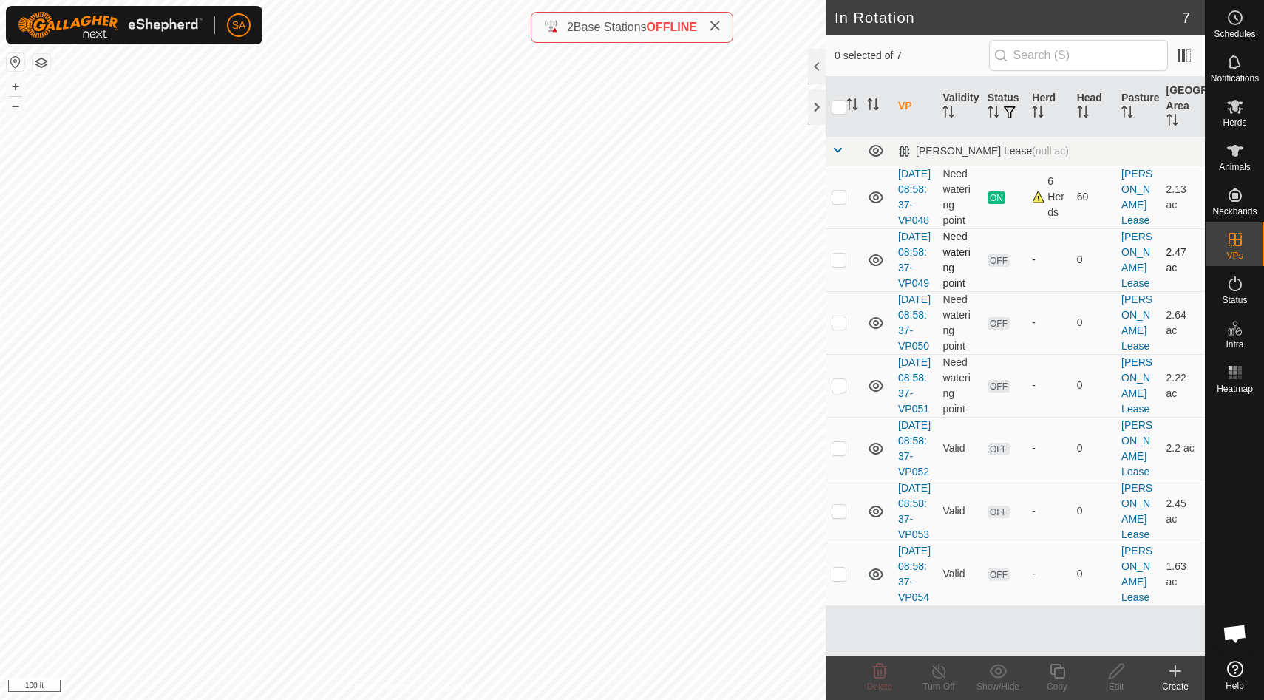
click at [841, 265] on p-checkbox at bounding box center [838, 260] width 15 height 12
click at [885, 678] on icon at bounding box center [880, 671] width 18 height 18
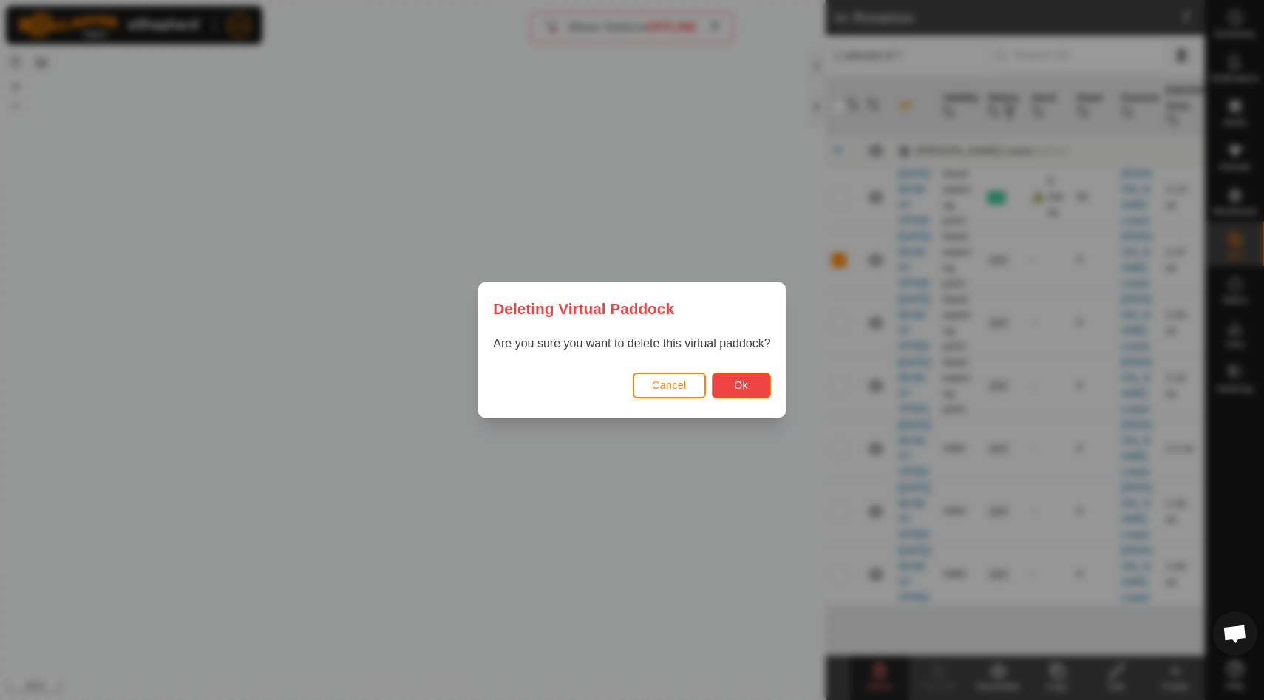
click at [743, 387] on span "Ok" at bounding box center [741, 385] width 14 height 12
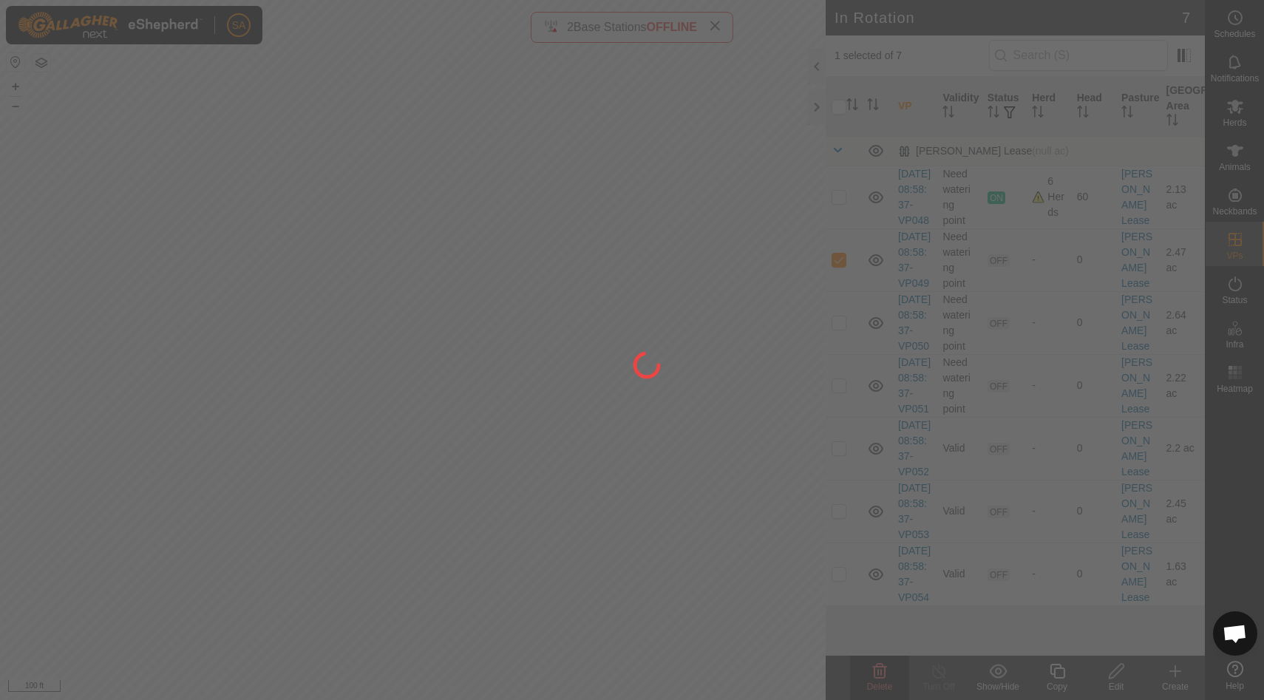
checkbox input "false"
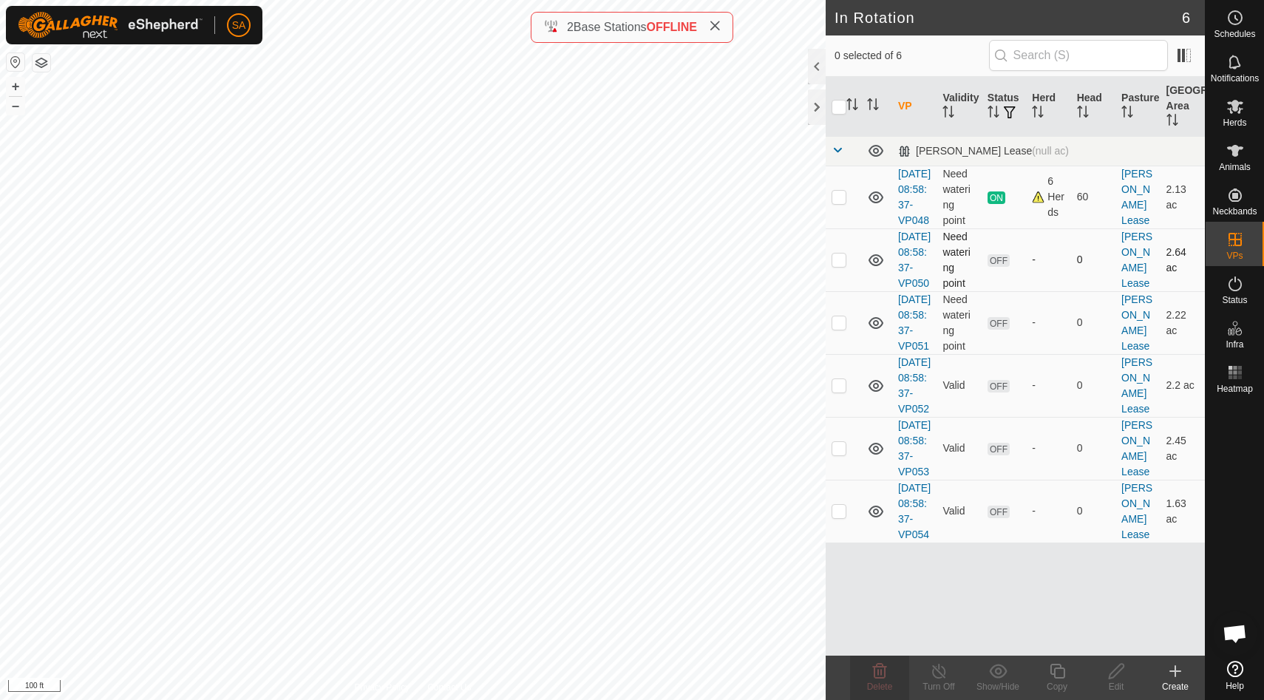
click at [877, 266] on icon at bounding box center [875, 260] width 15 height 12
click at [842, 517] on p-checkbox at bounding box center [838, 511] width 15 height 12
checkbox input "true"
click at [1064, 676] on icon at bounding box center [1057, 671] width 15 height 15
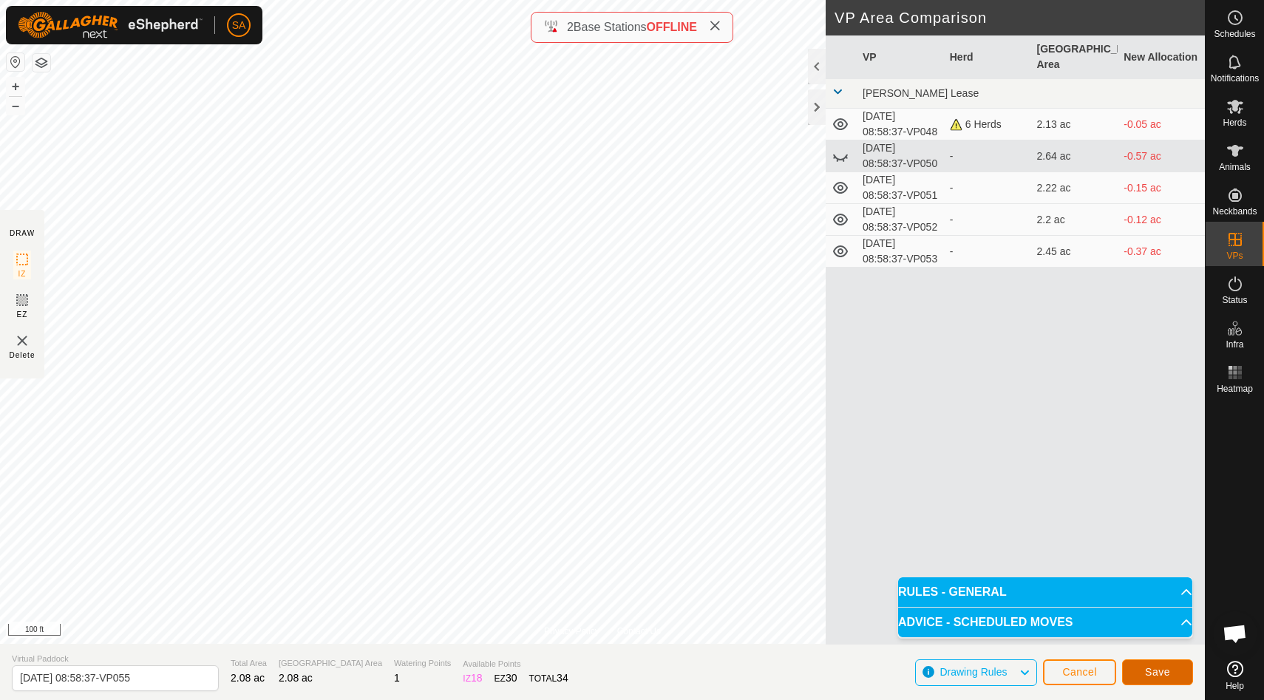
click at [1171, 676] on button "Save" at bounding box center [1157, 672] width 71 height 26
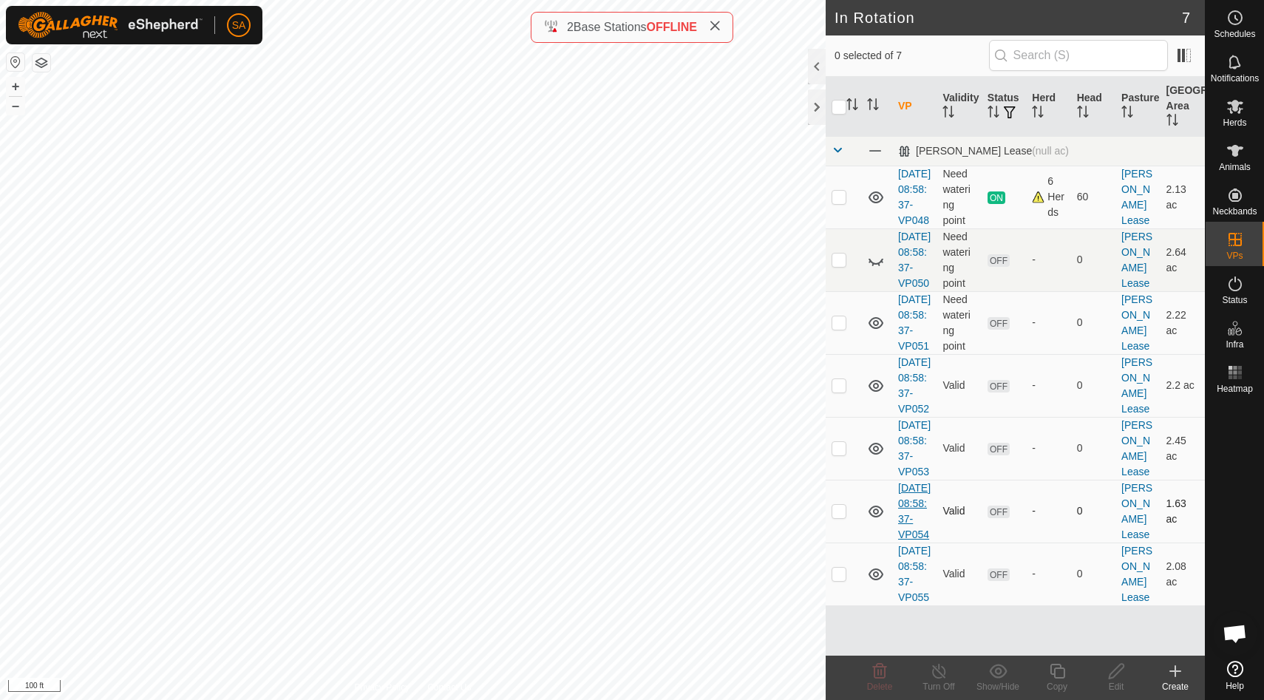
scroll to position [58, 0]
click at [842, 579] on p-checkbox at bounding box center [838, 574] width 15 height 12
checkbox input "true"
click at [1063, 671] on icon at bounding box center [1057, 671] width 18 height 18
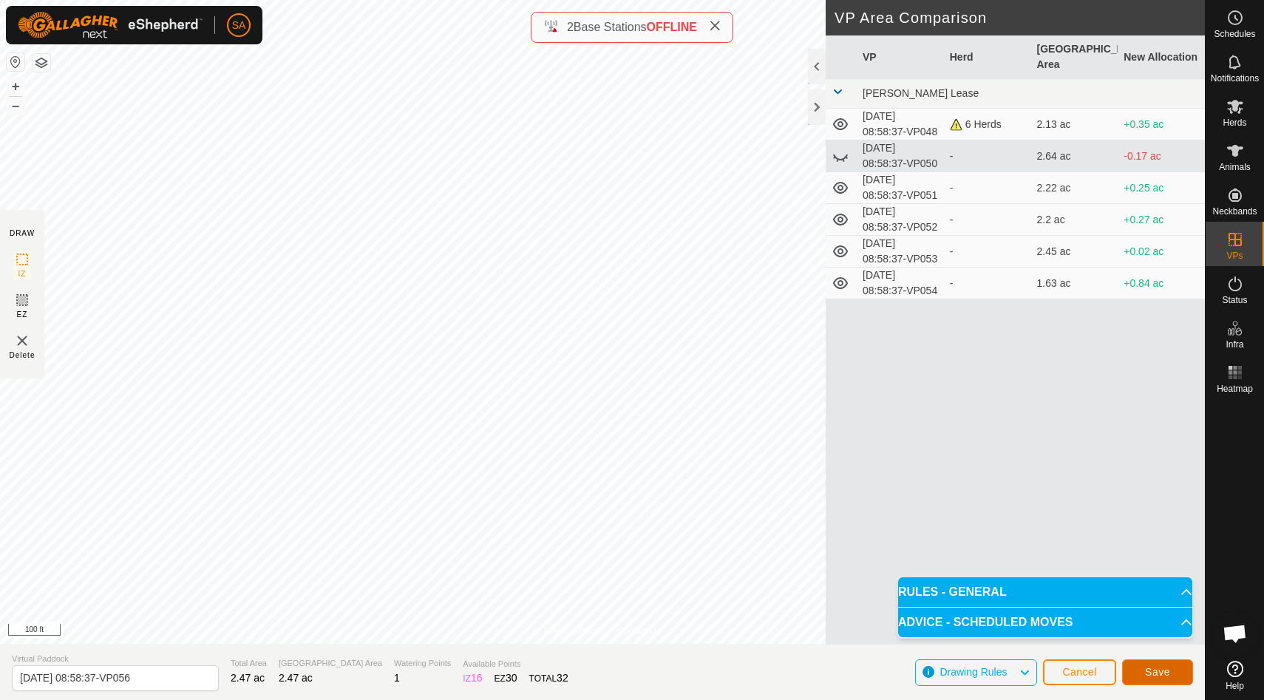
click at [1165, 676] on span "Save" at bounding box center [1157, 672] width 25 height 12
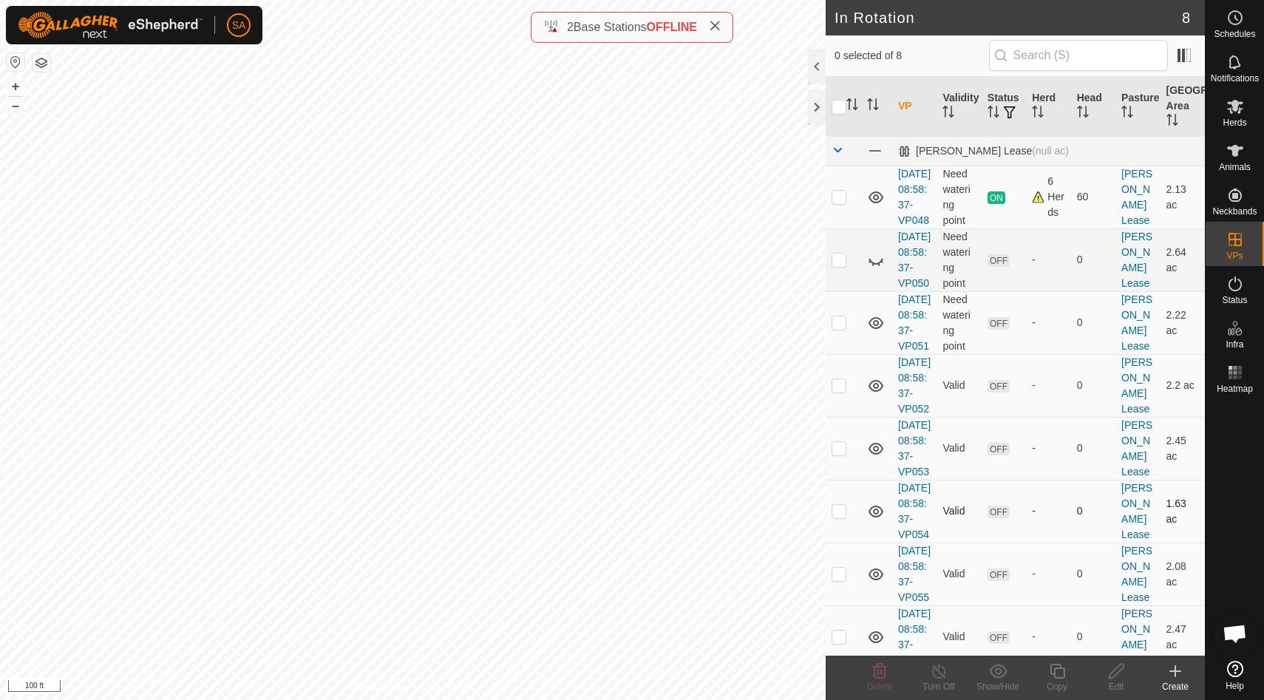
scroll to position [137, 0]
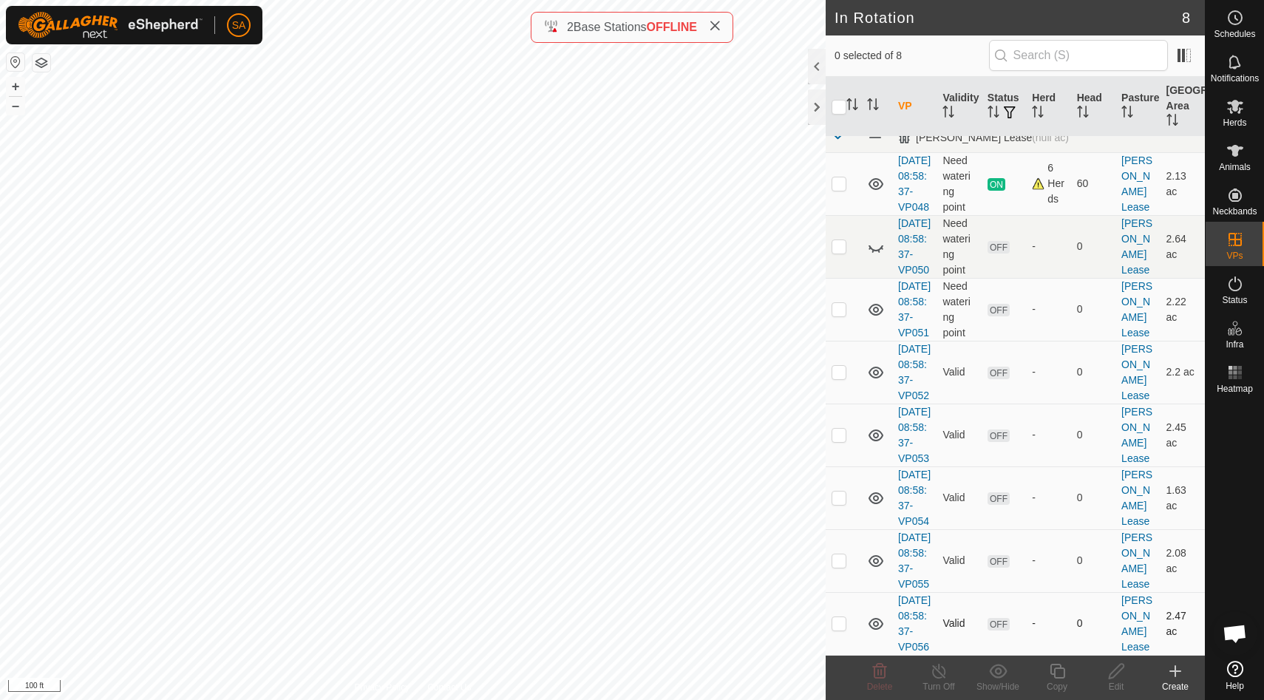
click at [841, 617] on p-checkbox at bounding box center [838, 623] width 15 height 12
checkbox input "true"
click at [1058, 673] on icon at bounding box center [1057, 671] width 18 height 18
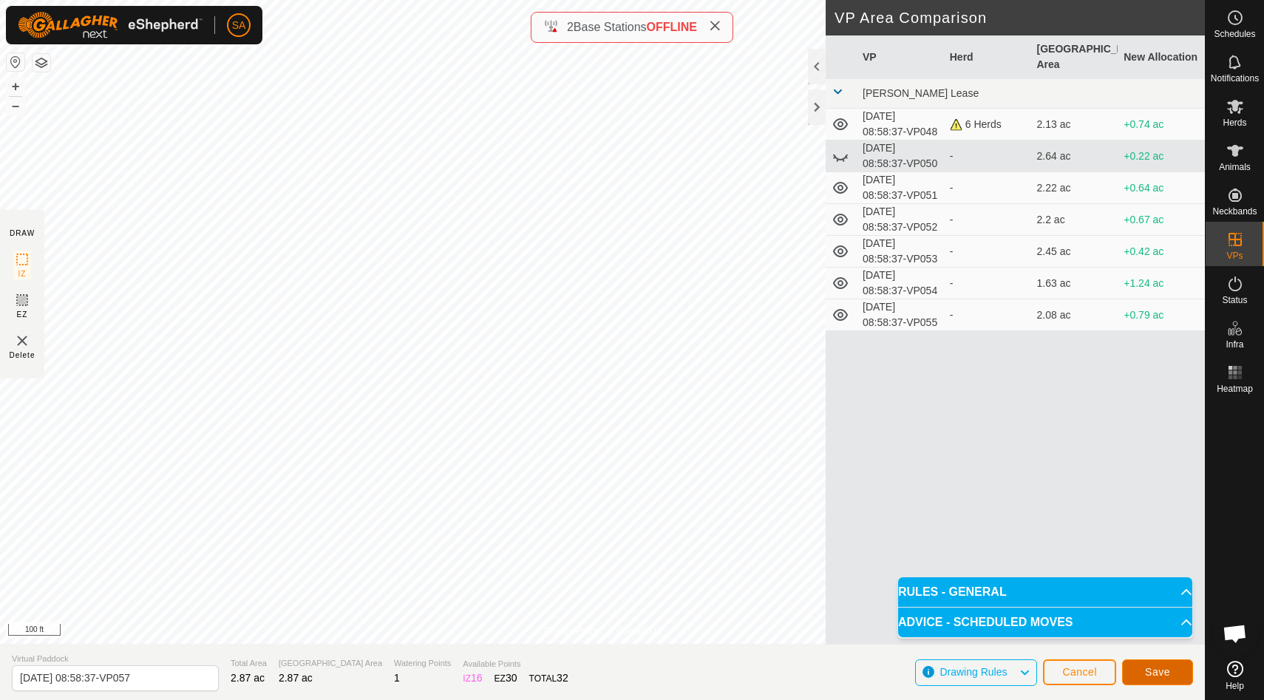
click at [1168, 676] on span "Save" at bounding box center [1157, 672] width 25 height 12
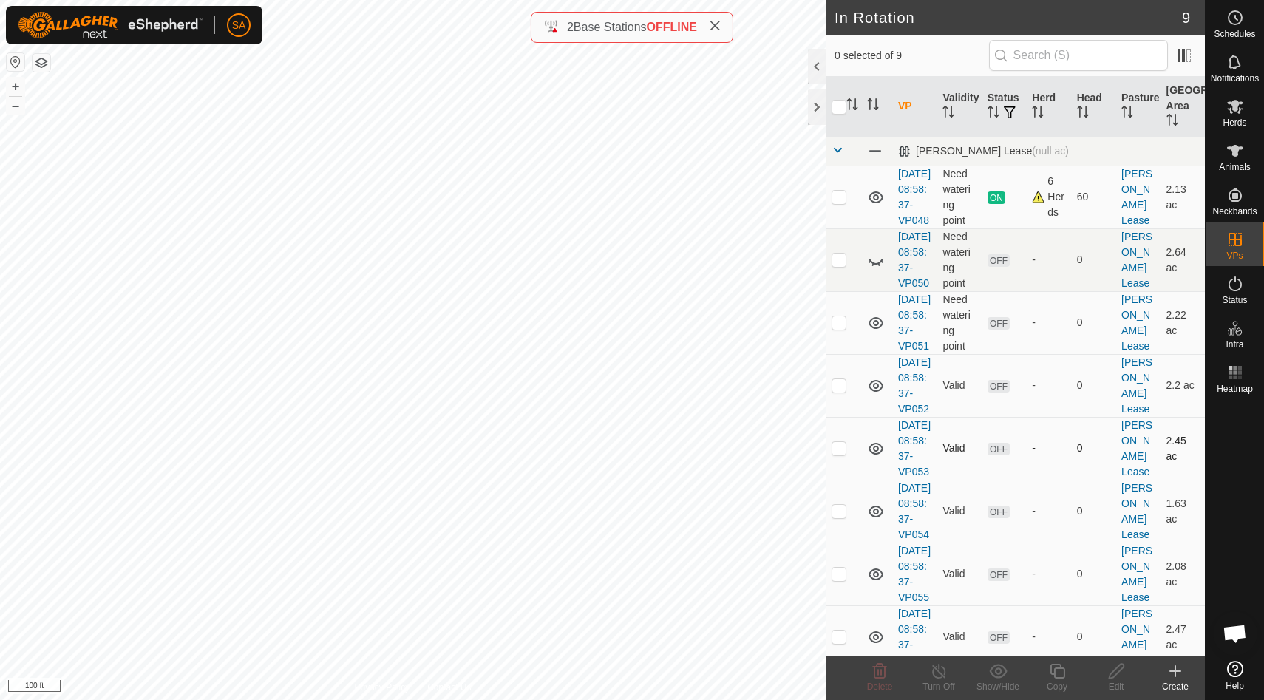
scroll to position [215, 0]
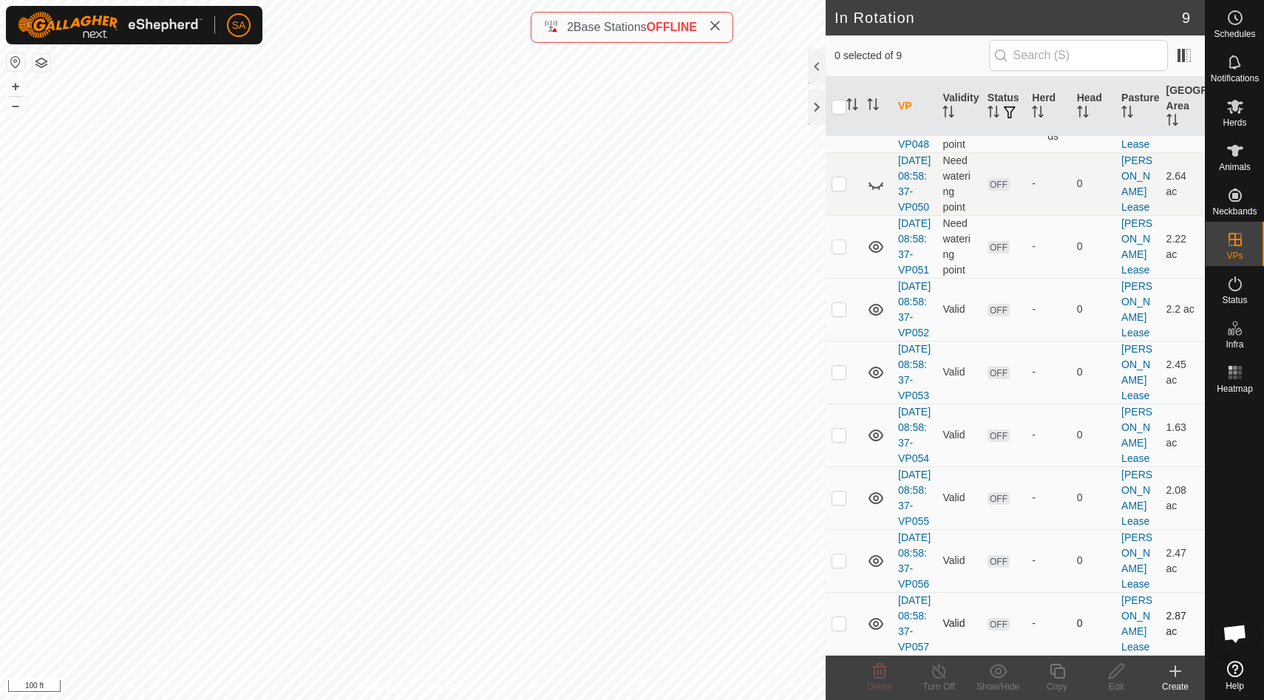
click at [839, 617] on p-checkbox at bounding box center [838, 623] width 15 height 12
checkbox input "true"
click at [1063, 670] on icon at bounding box center [1057, 671] width 15 height 15
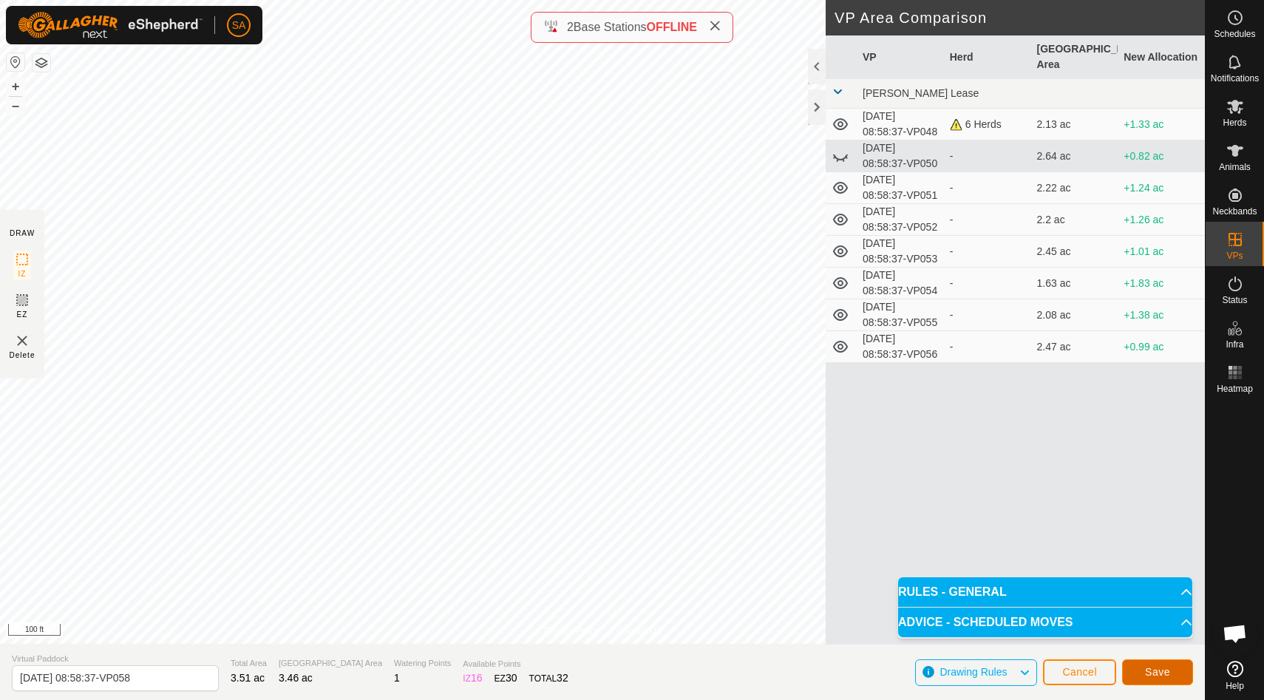
click at [1171, 673] on button "Save" at bounding box center [1157, 672] width 71 height 26
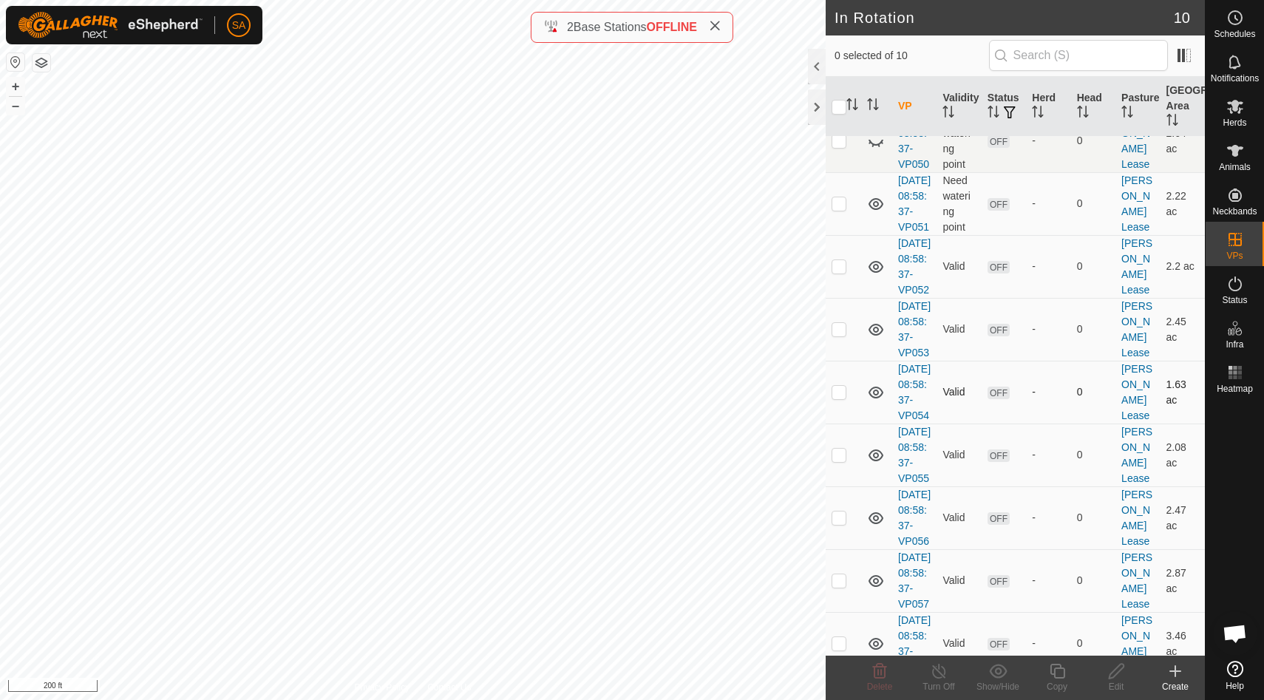
scroll to position [293, 0]
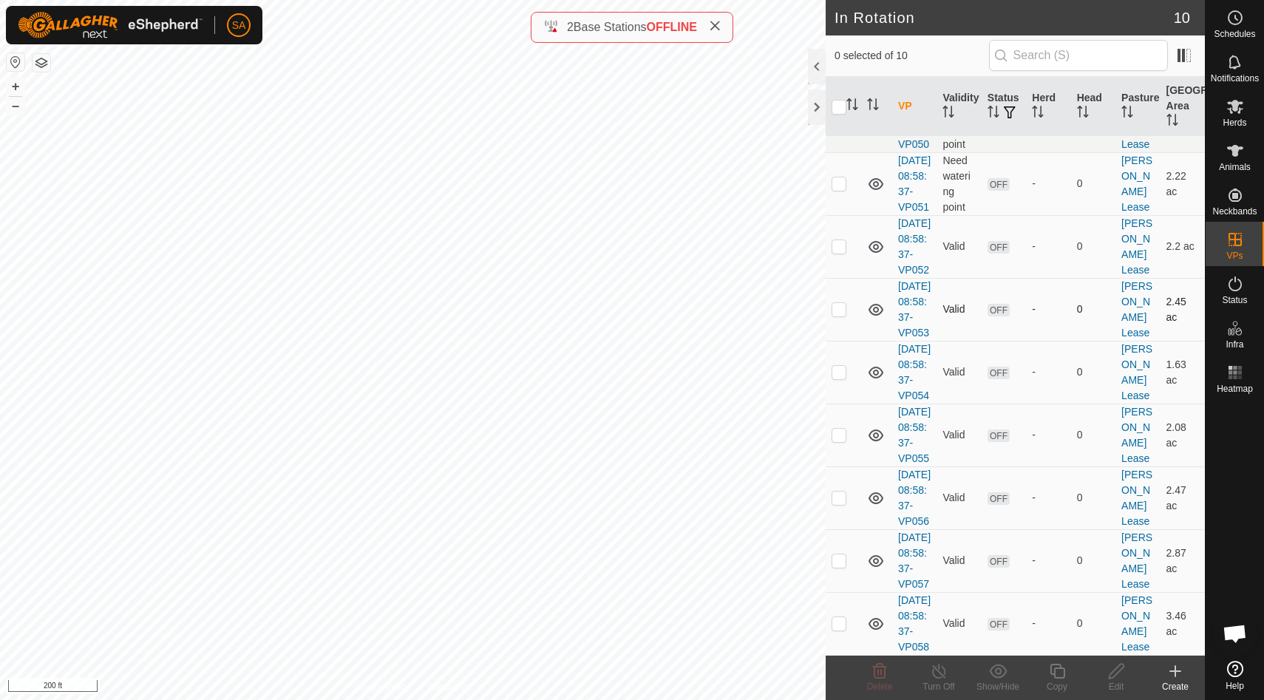
click at [877, 225] on div "In Rotation 10 0 selected of 10 VP Validity Status Herd Head Pasture Grazing Ar…" at bounding box center [602, 350] width 1205 height 700
click at [840, 617] on p-checkbox at bounding box center [838, 623] width 15 height 12
checkbox input "true"
click at [1120, 670] on icon at bounding box center [1116, 671] width 15 height 15
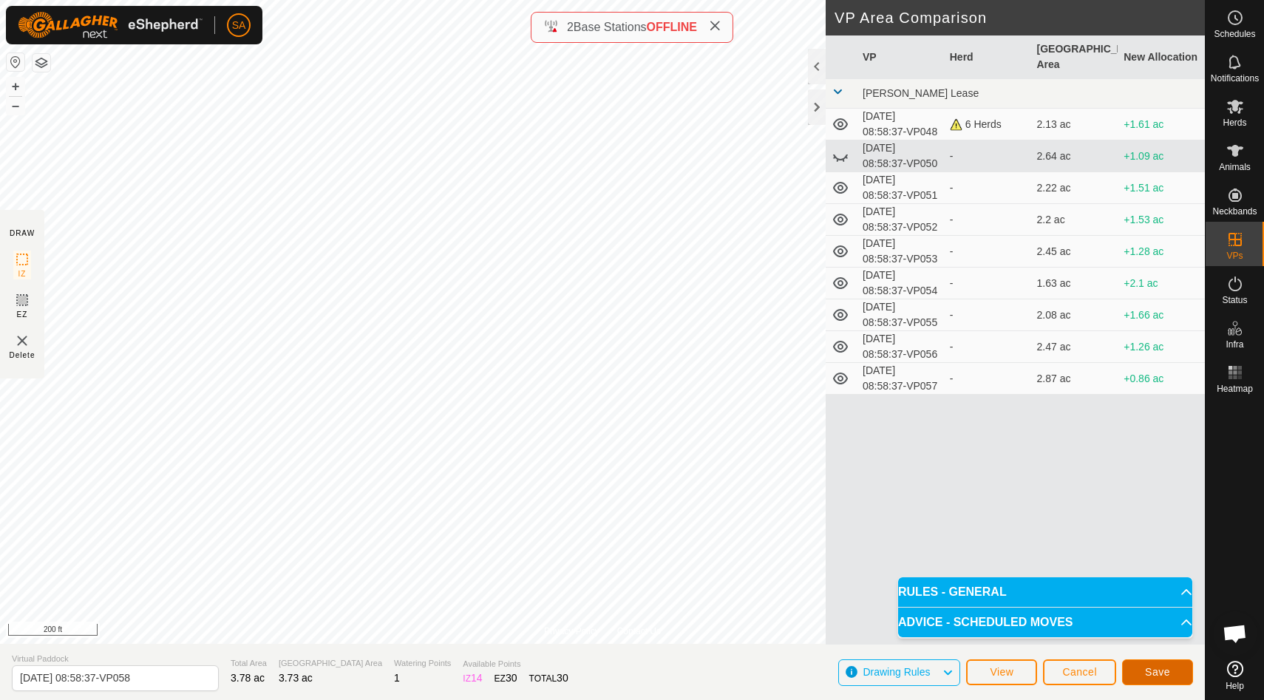
click at [1159, 673] on span "Save" at bounding box center [1157, 672] width 25 height 12
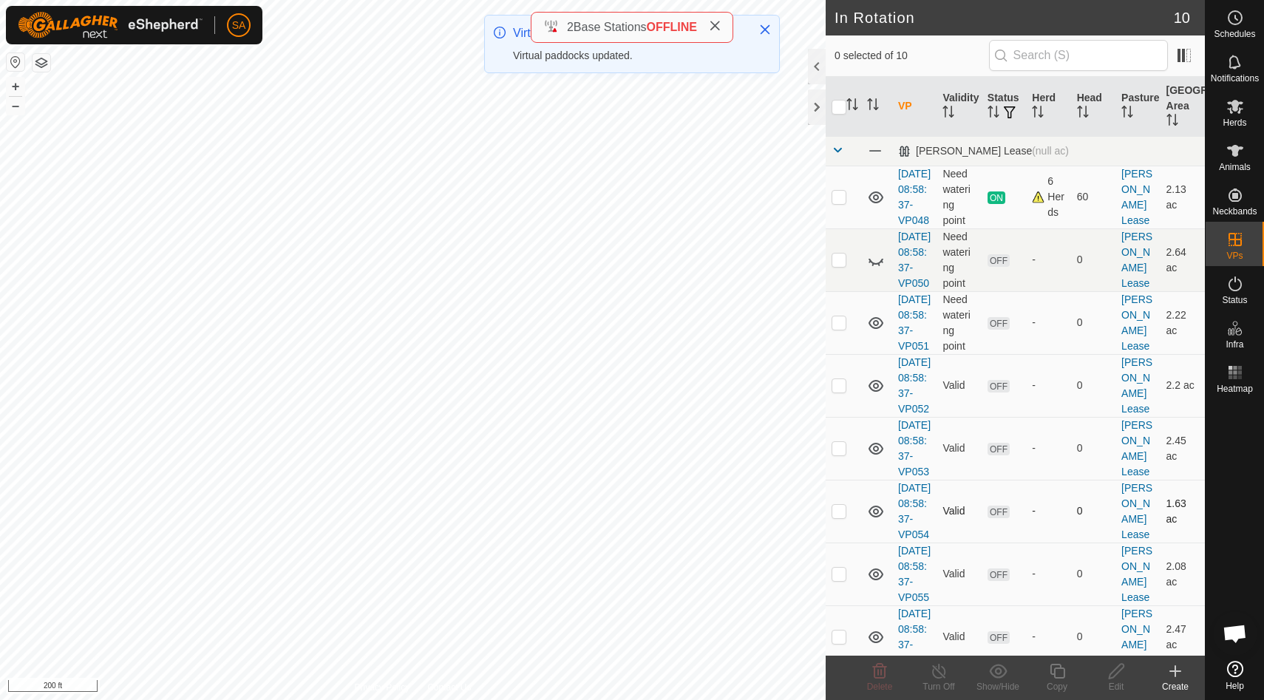
click at [845, 517] on p-checkbox at bounding box center [838, 511] width 15 height 12
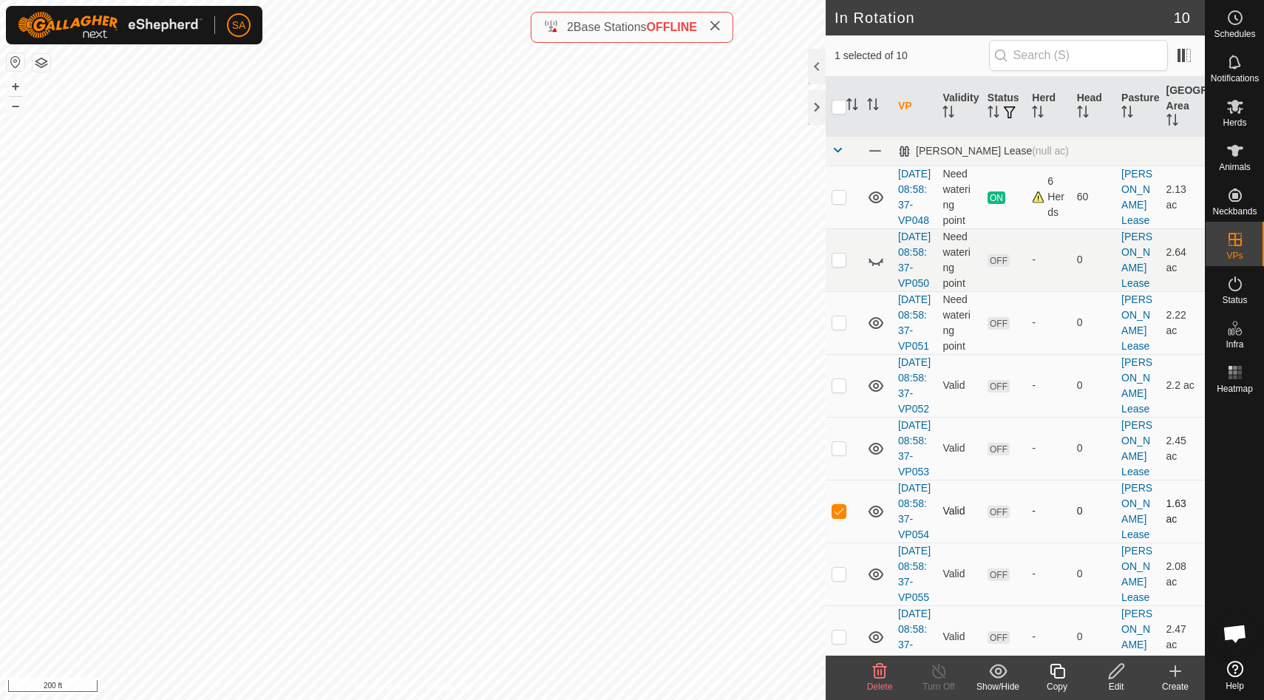
click at [839, 517] on p-checkbox at bounding box center [838, 511] width 15 height 12
checkbox input "false"
click at [843, 265] on p-checkbox at bounding box center [838, 260] width 15 height 12
click at [877, 269] on icon at bounding box center [876, 260] width 18 height 18
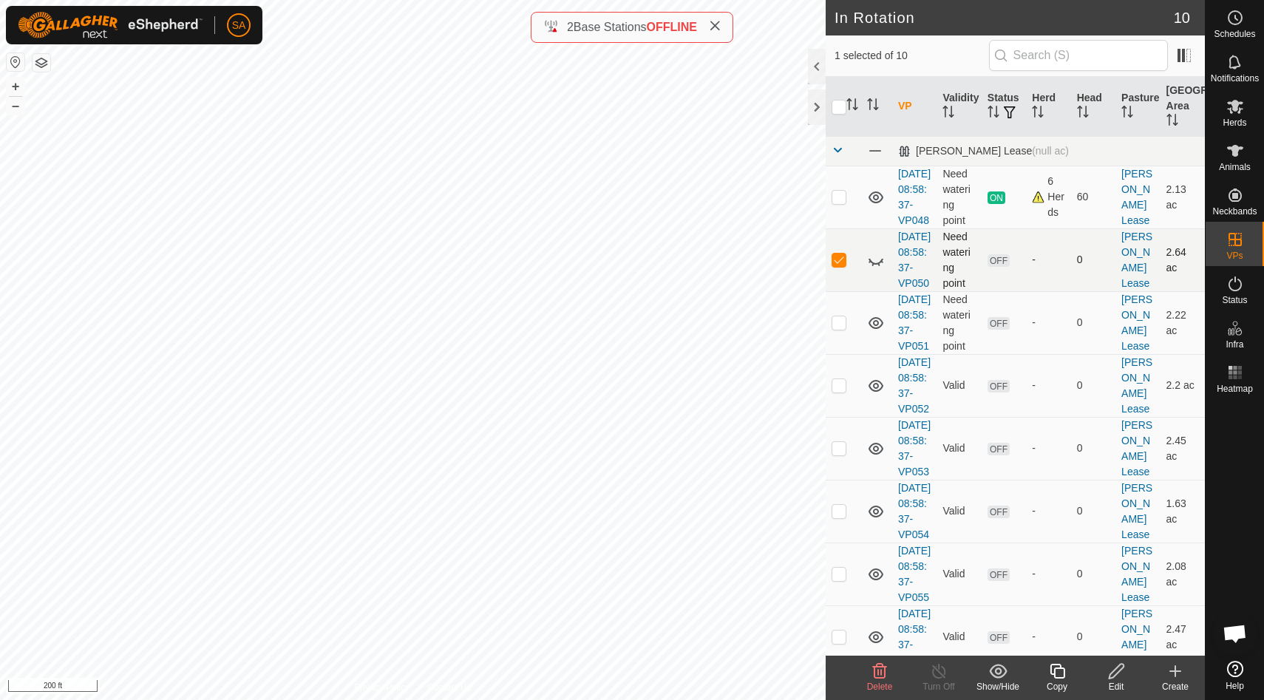
click at [839, 265] on p-checkbox at bounding box center [838, 260] width 15 height 12
checkbox input "false"
click at [840, 328] on p-checkbox at bounding box center [838, 322] width 15 height 12
checkbox input "false"
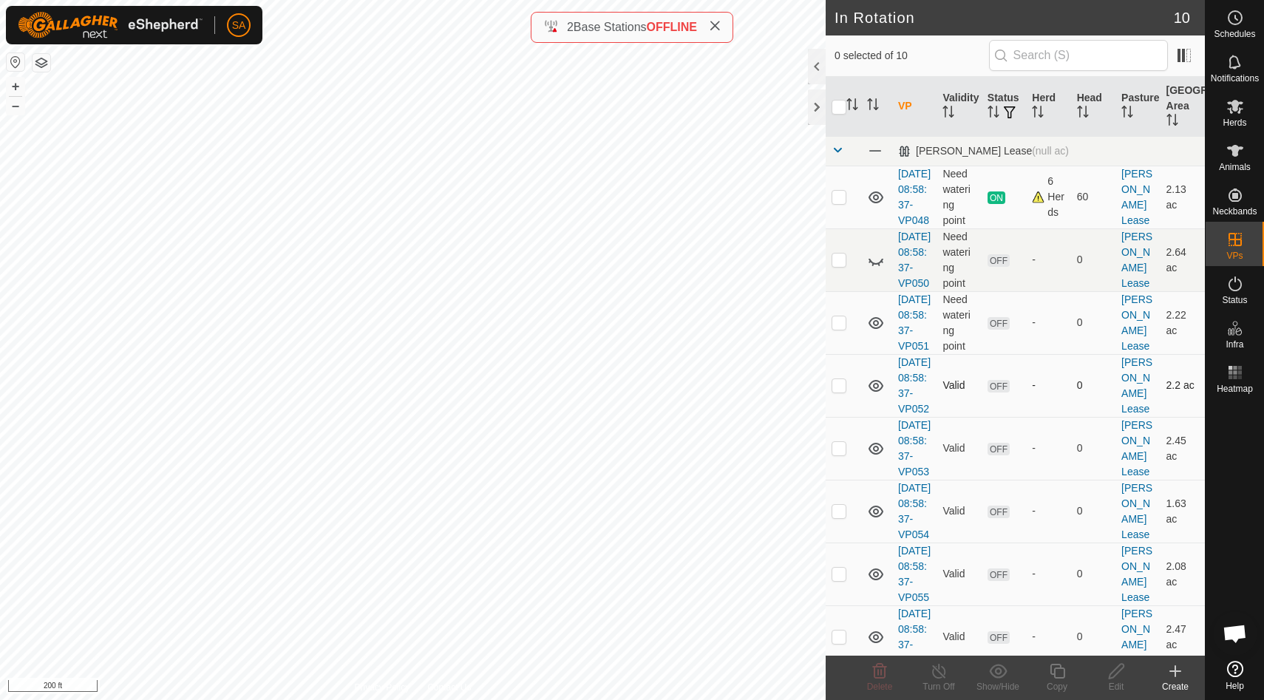
click at [842, 391] on p-checkbox at bounding box center [838, 385] width 15 height 12
checkbox input "false"
click at [841, 454] on p-checkbox at bounding box center [838, 448] width 15 height 12
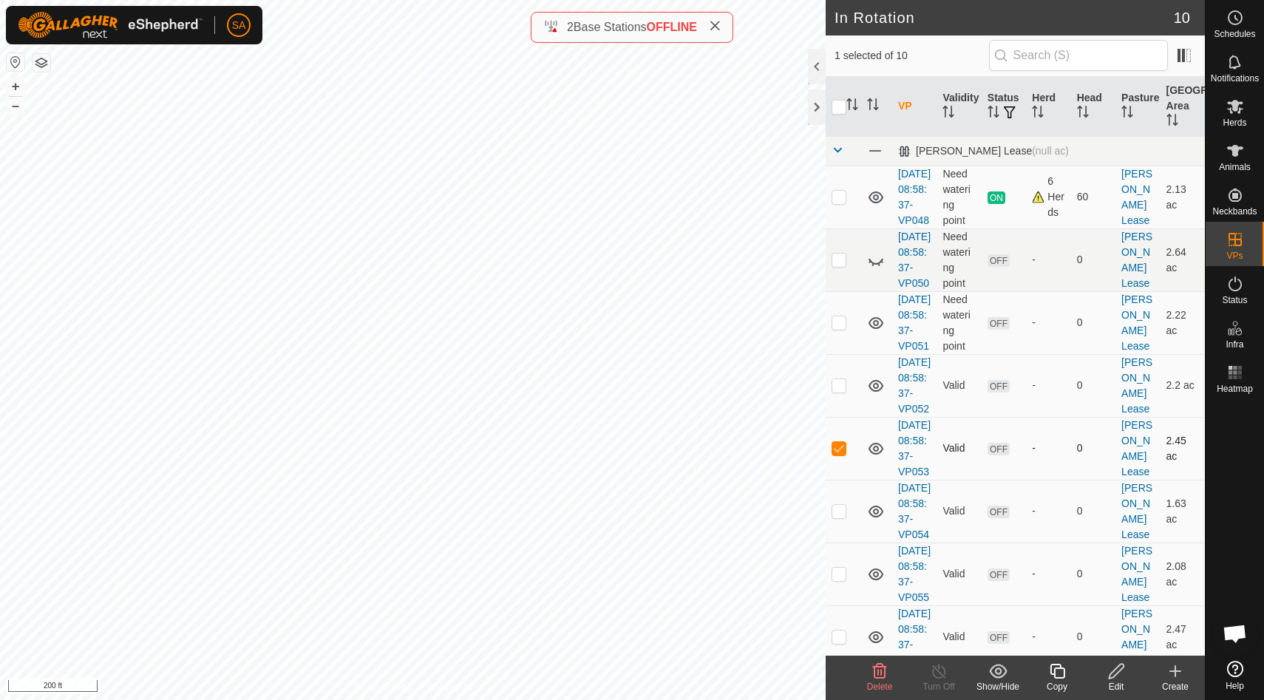
checkbox input "false"
click at [840, 517] on p-checkbox at bounding box center [838, 511] width 15 height 12
checkbox input "false"
click at [812, 104] on div at bounding box center [817, 106] width 18 height 35
